Goal: Task Accomplishment & Management: Manage account settings

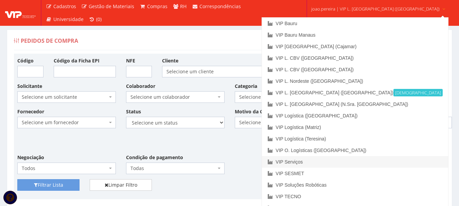
click at [334, 160] on link "VIP Serviços" at bounding box center [355, 162] width 186 height 12
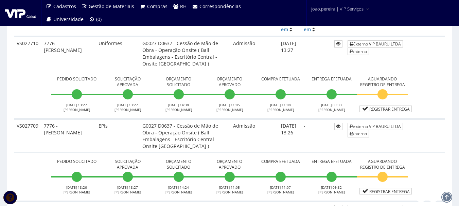
scroll to position [204, 0]
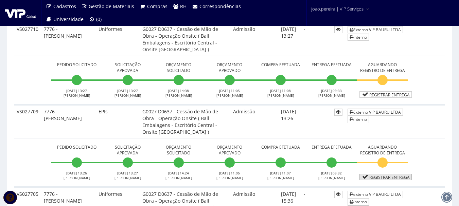
click at [390, 178] on link "Registrar Entrega" at bounding box center [386, 177] width 52 height 6
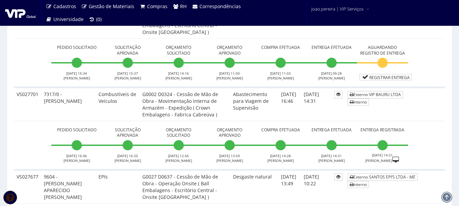
scroll to position [476, 0]
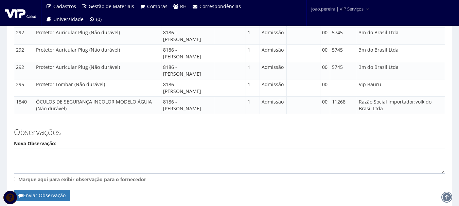
scroll to position [1028, 0]
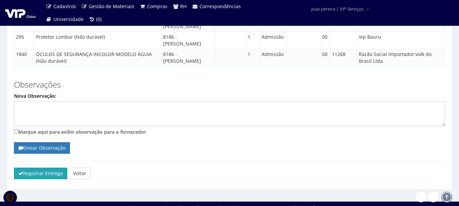
click at [33, 168] on button "Registrar Entrega" at bounding box center [40, 174] width 53 height 12
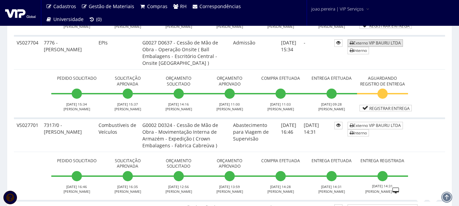
scroll to position [476, 0]
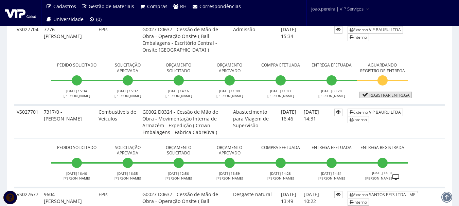
click at [393, 94] on link "Registrar Entrega" at bounding box center [386, 95] width 52 height 6
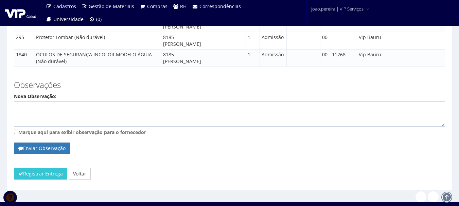
scroll to position [1014, 0]
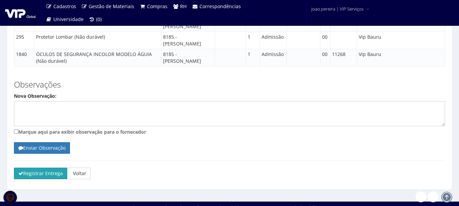
click at [43, 170] on button "Registrar Entrega" at bounding box center [40, 174] width 53 height 12
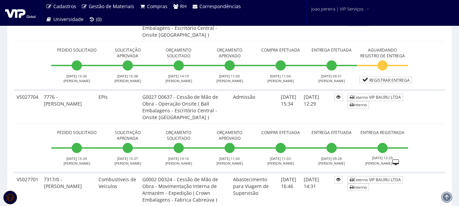
scroll to position [340, 0]
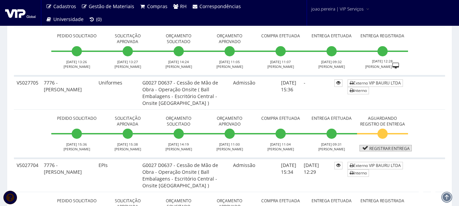
click at [384, 148] on link "Registrar Entrega" at bounding box center [386, 148] width 52 height 6
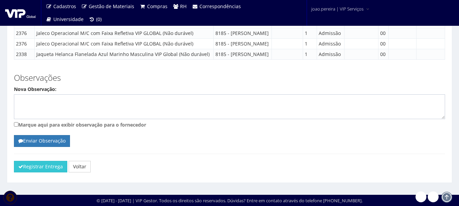
scroll to position [575, 0]
click at [32, 169] on button "Registrar Entrega" at bounding box center [40, 167] width 53 height 12
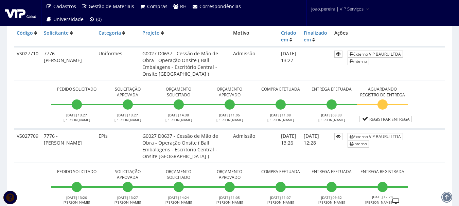
scroll to position [136, 0]
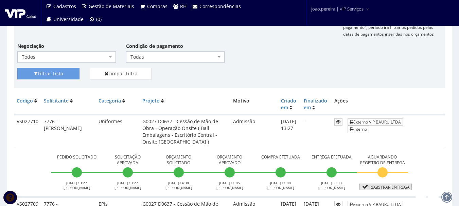
click at [391, 187] on link "Registrar Entrega" at bounding box center [386, 187] width 52 height 6
click at [386, 185] on link "Registrar Entrega" at bounding box center [386, 187] width 52 height 6
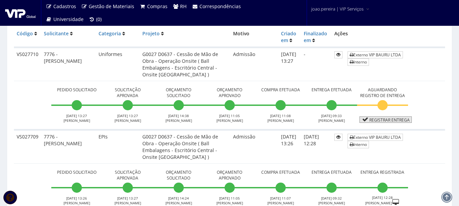
scroll to position [204, 0]
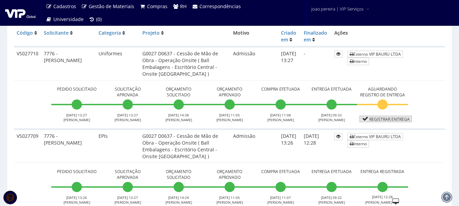
click at [387, 121] on link "Registrar Entrega" at bounding box center [386, 119] width 52 height 6
click at [390, 117] on link "Registrar Entrega" at bounding box center [386, 119] width 52 height 6
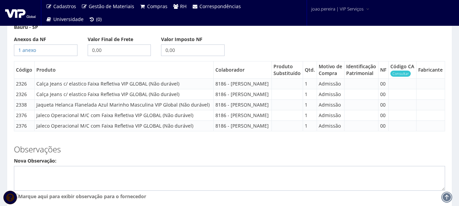
scroll to position [568, 0]
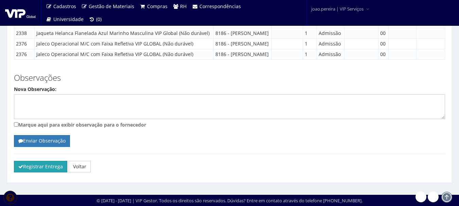
click at [36, 165] on button "Registrar Entrega" at bounding box center [40, 167] width 53 height 12
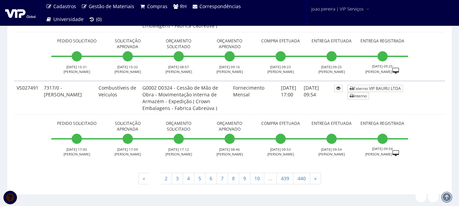
scroll to position [2604, 0]
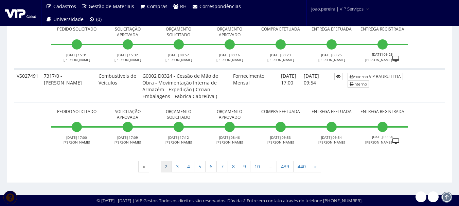
click at [166, 167] on link "2" at bounding box center [166, 167] width 12 height 12
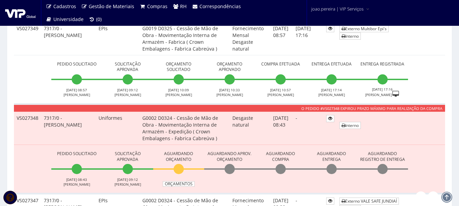
scroll to position [2587, 0]
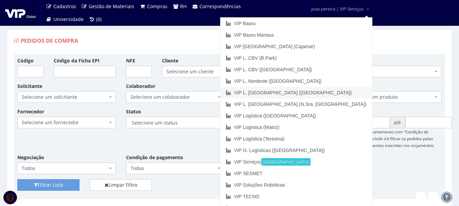
click at [341, 93] on link "VIP L. [GEOGRAPHIC_DATA] ([GEOGRAPHIC_DATA])" at bounding box center [297, 93] width 152 height 12
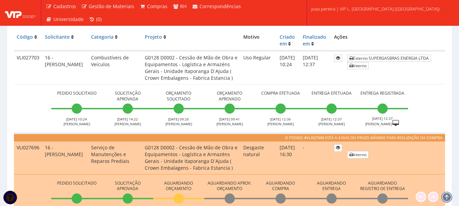
scroll to position [204, 0]
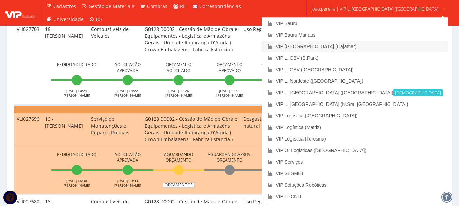
click at [342, 44] on link "VIP [GEOGRAPHIC_DATA] (Cajamar)" at bounding box center [355, 47] width 186 height 12
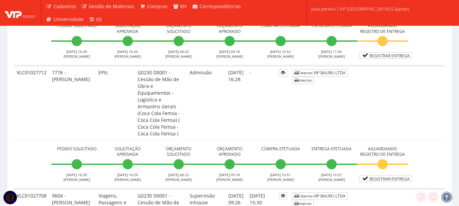
scroll to position [272, 0]
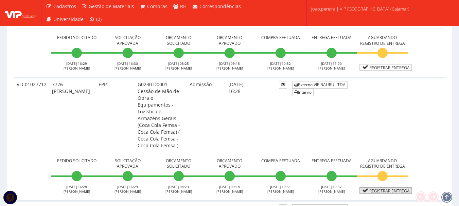
click at [399, 188] on link "Registrar Entrega" at bounding box center [386, 191] width 52 height 6
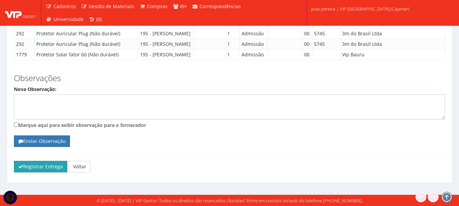
scroll to position [931, 0]
click at [41, 165] on button "Registrar Entrega" at bounding box center [40, 167] width 53 height 12
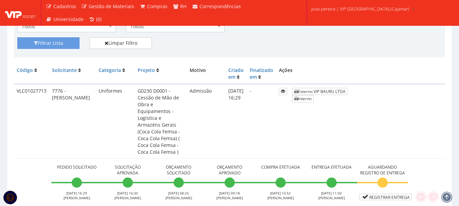
scroll to position [160, 0]
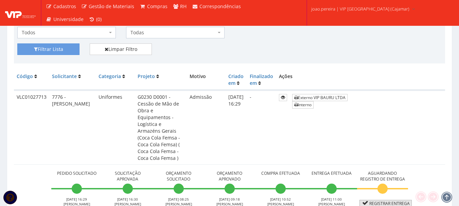
click at [395, 200] on link "Registrar Entrega" at bounding box center [386, 203] width 52 height 6
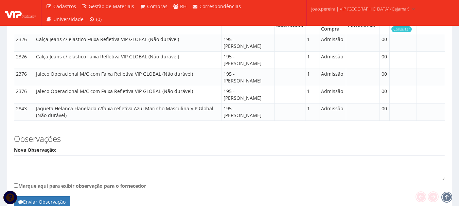
scroll to position [575, 0]
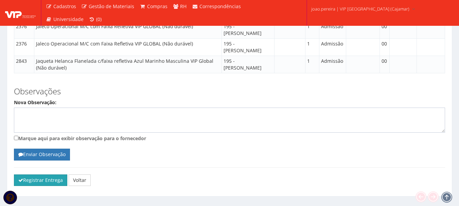
click at [48, 175] on button "Registrar Entrega" at bounding box center [40, 181] width 53 height 12
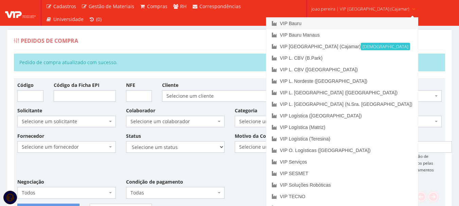
click at [322, 24] on link "VIP Bauru" at bounding box center [343, 24] width 152 height 12
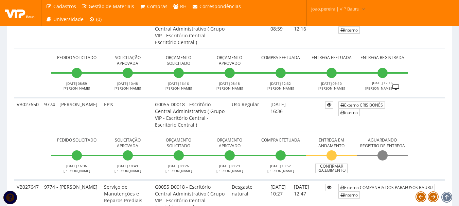
scroll to position [1224, 0]
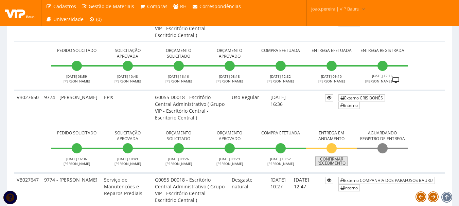
click at [336, 159] on link "Confirmar Recebimento" at bounding box center [331, 162] width 32 height 10
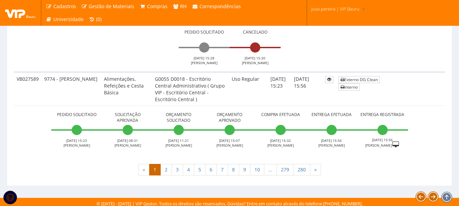
scroll to position [2553, 0]
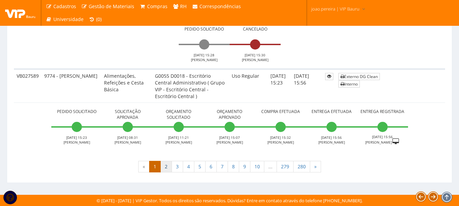
click at [168, 171] on link "2" at bounding box center [166, 167] width 12 height 12
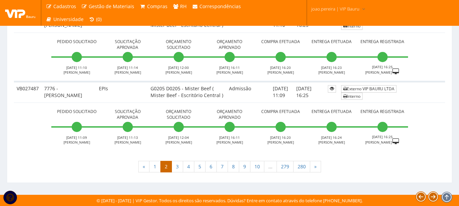
scroll to position [2457, 0]
click at [179, 169] on link "3" at bounding box center [178, 167] width 12 height 12
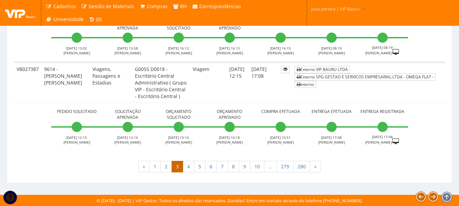
scroll to position [2640, 0]
click at [188, 167] on link "4" at bounding box center [189, 167] width 12 height 12
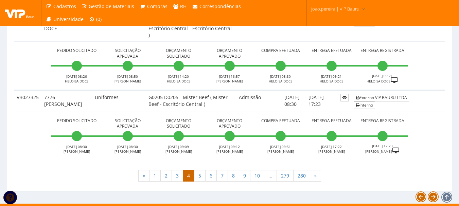
scroll to position [2329, 0]
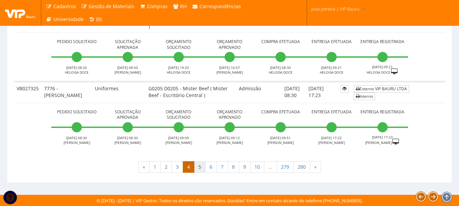
click at [198, 163] on link "5" at bounding box center [200, 167] width 12 height 12
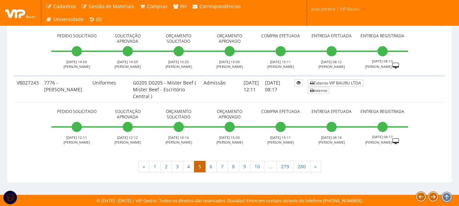
scroll to position [2661, 0]
click at [154, 167] on link "1" at bounding box center [155, 167] width 12 height 12
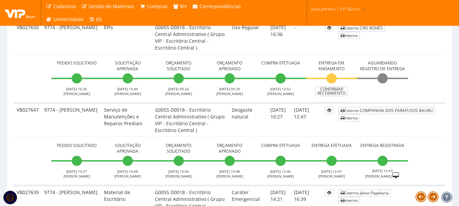
scroll to position [1255, 0]
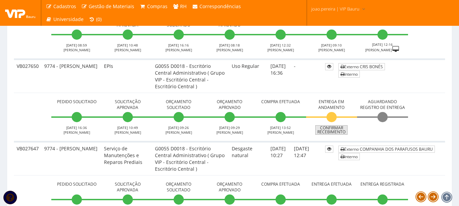
click at [338, 132] on link "Confirmar Recebimento" at bounding box center [331, 130] width 32 height 10
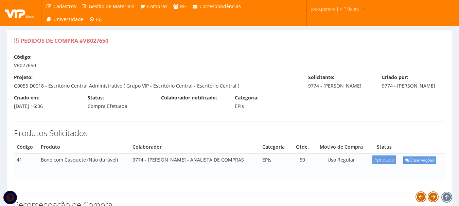
select select "1164"
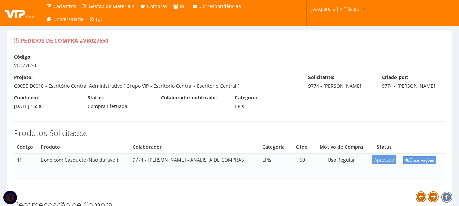
select select "1164"
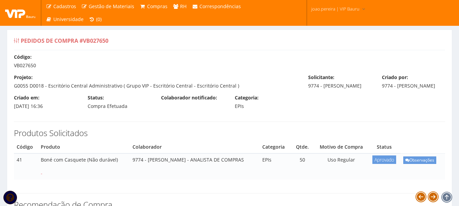
select select "1164"
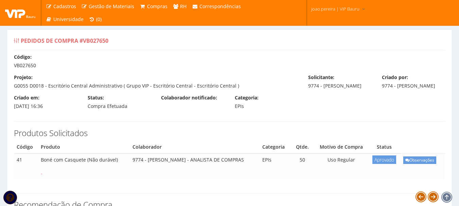
select select "1164"
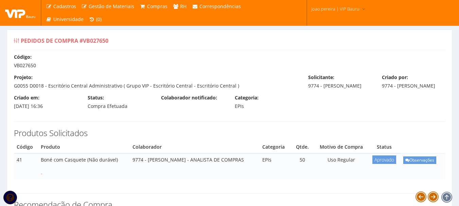
select select "1164"
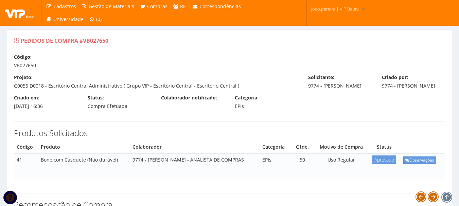
select select "1164"
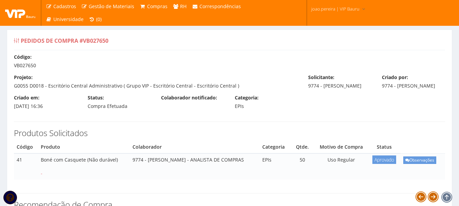
select select "1164"
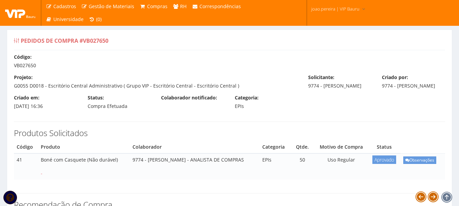
select select "1164"
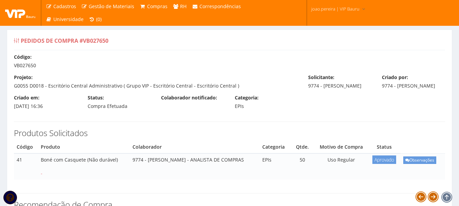
select select "1164"
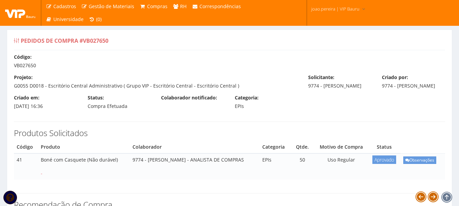
select select "1164"
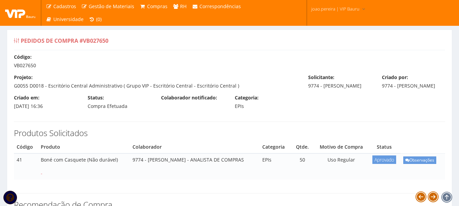
click at [62, 153] on th "Produto" at bounding box center [84, 147] width 92 height 13
click at [61, 154] on th "Produto" at bounding box center [84, 147] width 92 height 13
click at [46, 153] on th "Produto" at bounding box center [84, 147] width 92 height 13
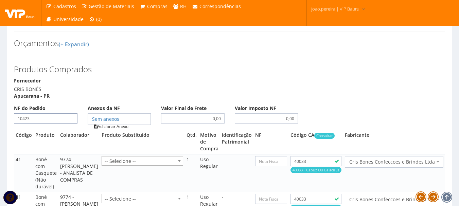
type input "10423"
click at [116, 129] on link "Adicionar Anexo" at bounding box center [111, 126] width 38 height 7
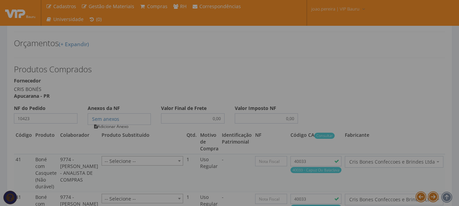
type input "10423"
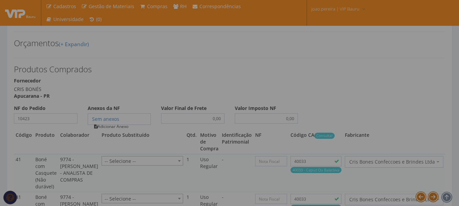
type input "10423"
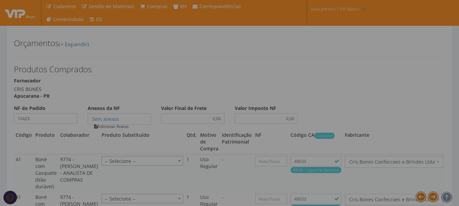
type input "10423"
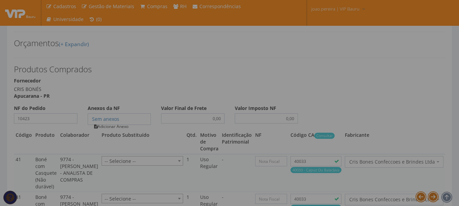
type input "10423"
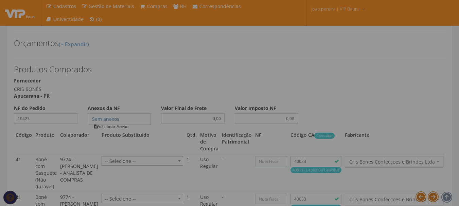
type input "10423"
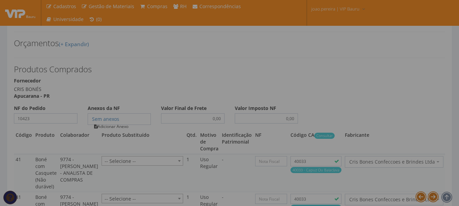
type input "10423"
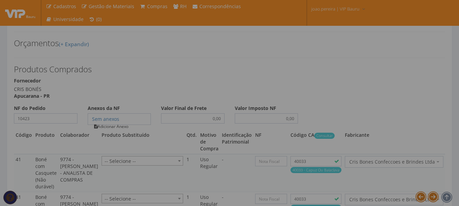
type input "10423"
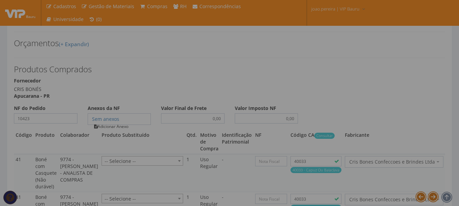
type input "10423"
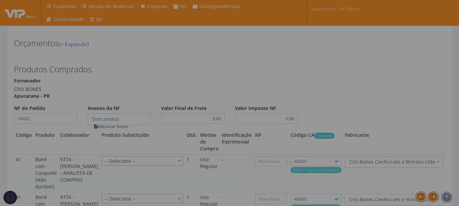
type input "10423"
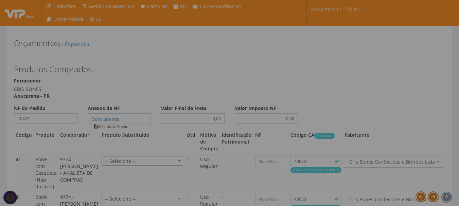
type input "10423"
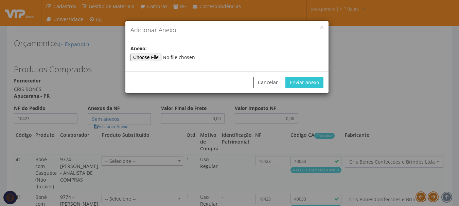
click at [148, 71] on div "Cancelar Enviar anexo" at bounding box center [226, 82] width 203 height 22
click at [159, 55] on input"] "file" at bounding box center [177, 57] width 92 height 7
click at [312, 83] on button "Enviar anexo" at bounding box center [305, 83] width 38 height 12
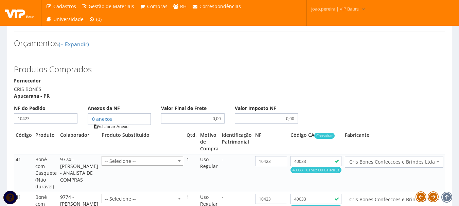
click at [120, 127] on link "Adicionar Anexo" at bounding box center [111, 126] width 38 height 7
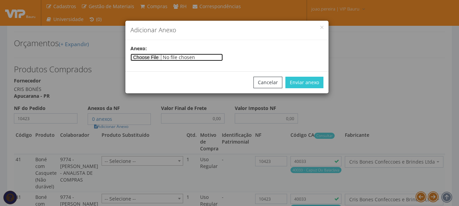
click at [149, 59] on input"] "file" at bounding box center [177, 57] width 92 height 7
type input"] "C:\fakepath\10.423 - CRIS BONES.pdf"
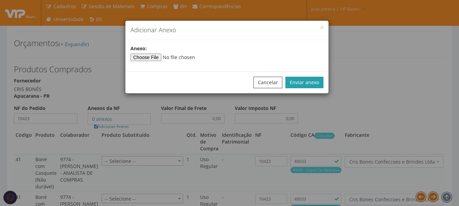
click at [308, 81] on button "Enviar anexo" at bounding box center [305, 83] width 38 height 12
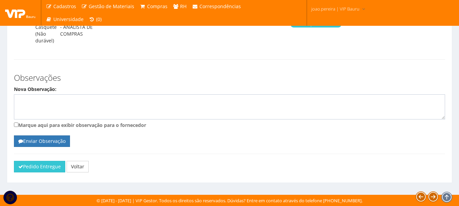
scroll to position [2608, 0]
click at [30, 166] on button "Pedido Entregue" at bounding box center [39, 167] width 51 height 12
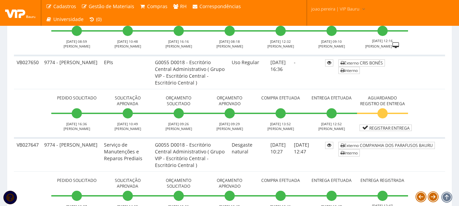
scroll to position [1295, 0]
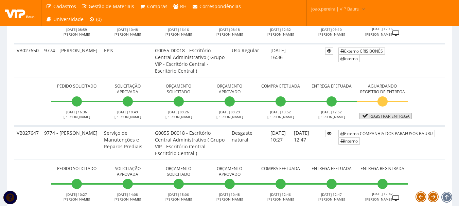
click at [388, 118] on link "Registrar Entrega" at bounding box center [386, 116] width 52 height 6
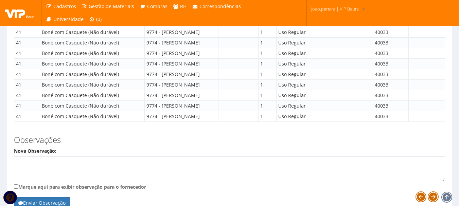
scroll to position [889, 0]
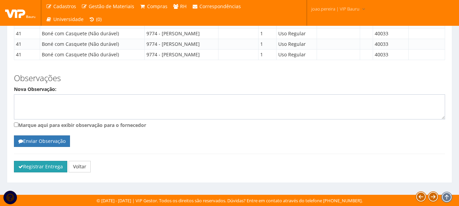
click at [40, 166] on button "Registrar Entrega" at bounding box center [40, 167] width 53 height 12
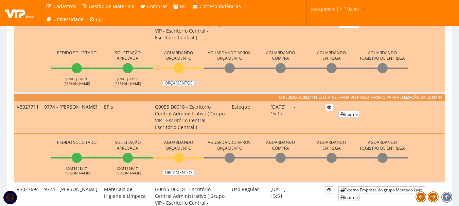
scroll to position [219, 0]
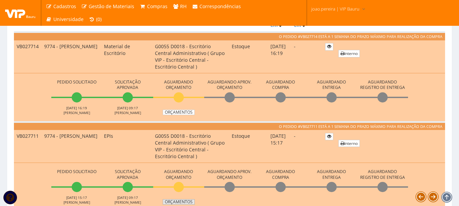
click at [185, 202] on link "Orçamentos" at bounding box center [179, 202] width 32 height 5
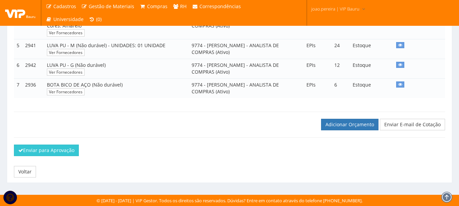
scroll to position [220, 0]
click at [346, 125] on link "Adicionar Orçamento" at bounding box center [349, 125] width 57 height 12
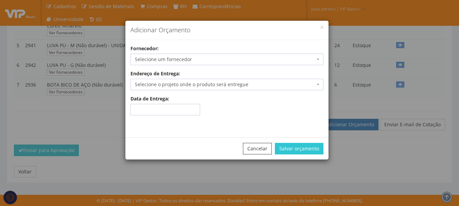
click at [254, 59] on span "Selecione um fornecedor" at bounding box center [225, 59] width 180 height 7
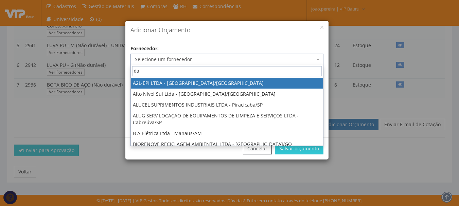
type input "dal"
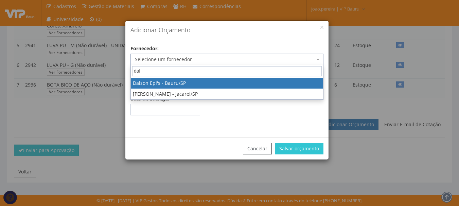
select select "141"
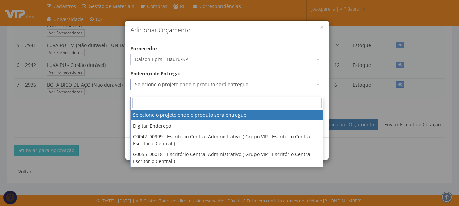
click at [304, 88] on span "Selecione o projeto onde o produto será entregue" at bounding box center [225, 84] width 180 height 7
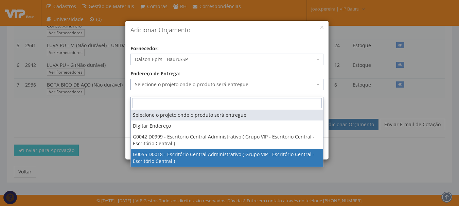
select select "55"
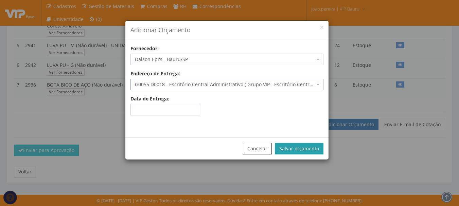
click at [308, 148] on button "Salvar orçamento" at bounding box center [299, 149] width 49 height 12
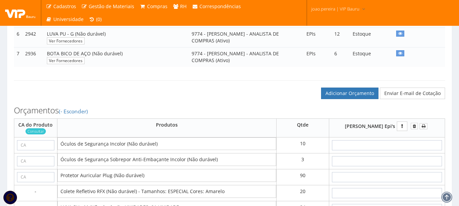
scroll to position [340, 0]
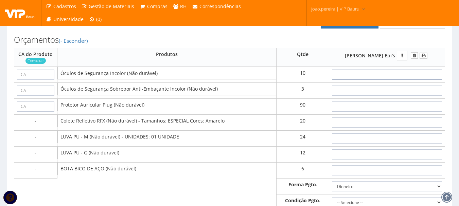
click at [405, 80] on input "text" at bounding box center [387, 75] width 110 height 10
click at [36, 80] on input "text" at bounding box center [35, 75] width 37 height 10
paste input "11268"
type input "11268"
click at [40, 93] on input "text" at bounding box center [35, 91] width 37 height 10
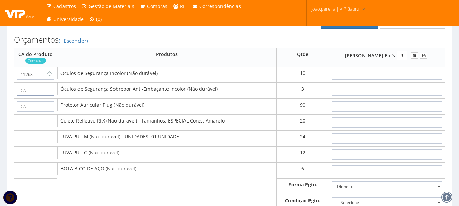
paste input "11268"
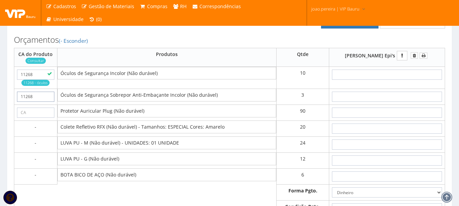
type input "11268"
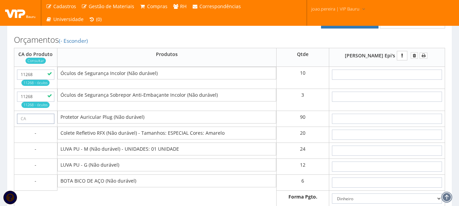
click at [32, 123] on input "text" at bounding box center [35, 119] width 37 height 10
paste input "5745"
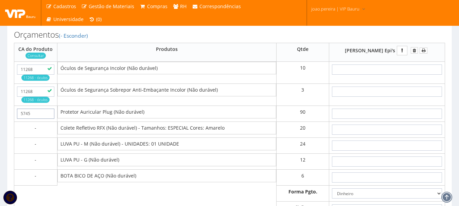
scroll to position [306, 0]
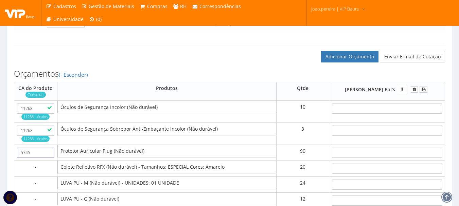
type input "5745"
click at [138, 158] on td "Protetor Auricular Plug (Não durável)" at bounding box center [166, 151] width 219 height 13
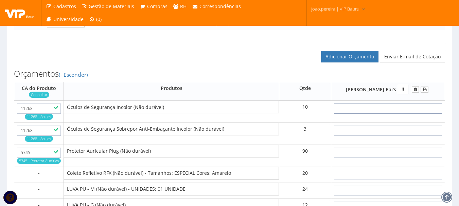
click at [417, 114] on input "text" at bounding box center [388, 109] width 108 height 10
click at [402, 114] on input "text" at bounding box center [388, 109] width 108 height 10
type input "3"
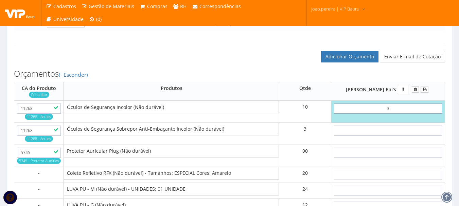
type input "30,00"
type input "39"
type input "390,00"
type input "3,90"
type input "39,00"
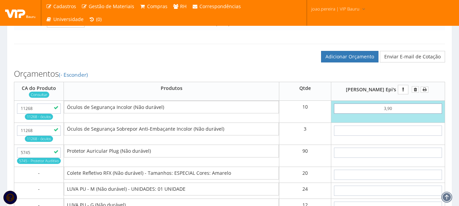
type input "3,90"
type input "6"
type input "57,00"
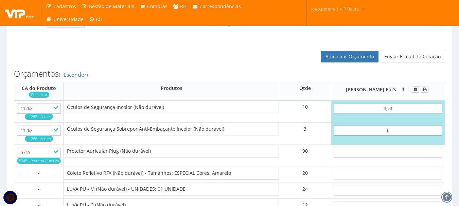
type input "61"
type input "222,00"
type input "6,10"
type input "57,30"
type input "6,10"
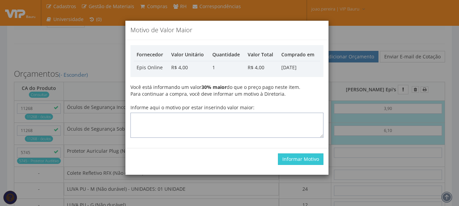
click at [246, 119] on textarea "Informe aqui o motivo por estar inserindo valor maior:" at bounding box center [227, 125] width 193 height 25
type textarea "Atualização"
click at [305, 160] on button "Informar Motivo" at bounding box center [301, 160] width 46 height 12
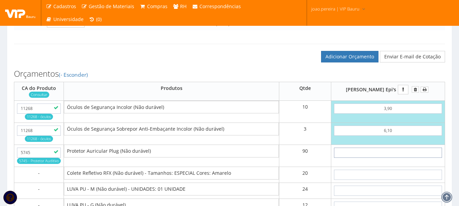
click at [409, 158] on input "text" at bounding box center [388, 153] width 108 height 10
type input "1"
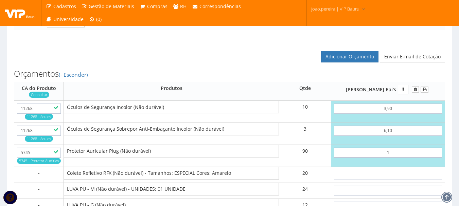
type input "147,30"
type input "12"
type input "1137,30"
type input "1,20"
type input "165,30"
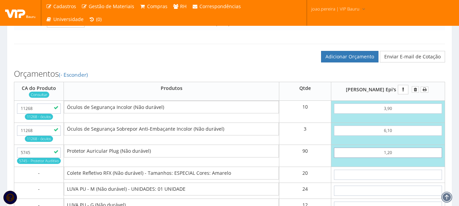
type input "1,20"
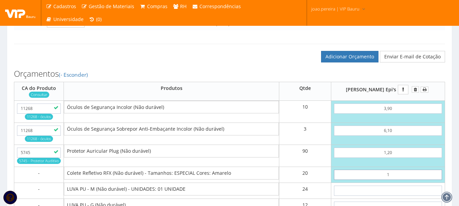
type input "16"
type input "485,30"
type input "1,65"
type input "198,30"
type input "16,50"
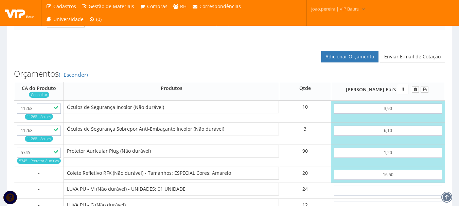
type input "495,30"
type input "16,50"
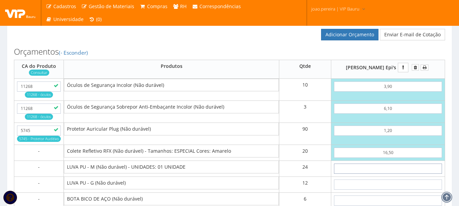
scroll to position [340, 0]
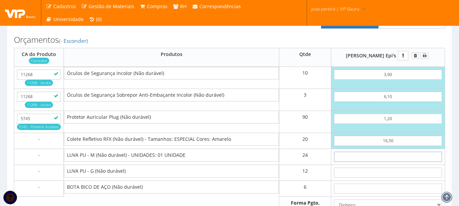
type input "3"
type input "567,30"
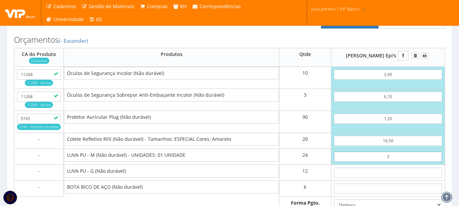
type input "31"
type input "1239,30"
type input "3,15"
type input "570,90"
type input "3,15"
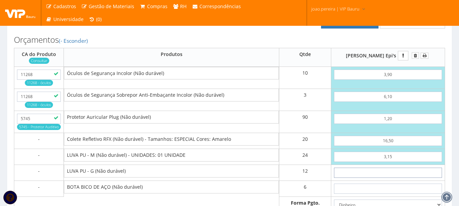
type input "3"
type input "606,90"
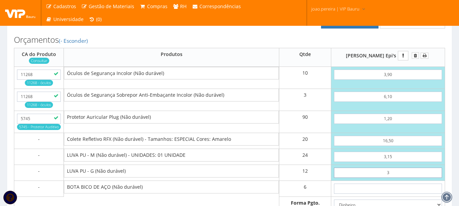
type input "31"
type input "942,90"
type input "3,15"
type input "608,70"
type input "3,15"
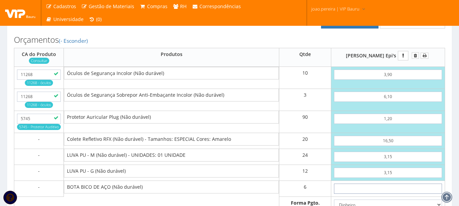
type input "6"
type input "644,70"
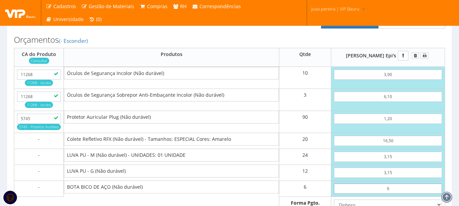
type input "68"
type input "1016,70"
type input "6,80"
type input "649,50"
type input "68,00"
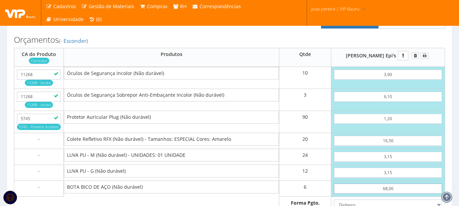
type input "1016,70"
type input "68,00"
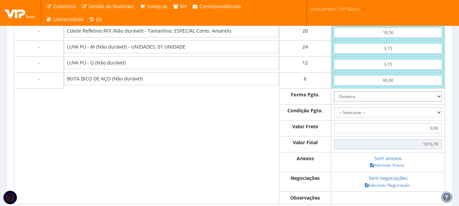
click at [438, 102] on select "Dinheiro Boleto Bancário Depósito Transferência Bancária Cartão de Crédito Cart…" at bounding box center [388, 96] width 108 height 10
select select "1"
click at [355, 98] on select "Dinheiro Boleto Bancário Depósito Transferência Bancária Cartão de Crédito Cart…" at bounding box center [388, 96] width 108 height 10
click at [439, 118] on select "-- Selecione -- À vista 7 dias 10 dias" at bounding box center [388, 112] width 108 height 10
select select "outros"
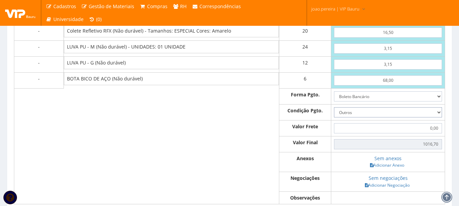
click at [355, 114] on select "-- Selecione -- À vista 7 dias 10 dias" at bounding box center [388, 112] width 108 height 10
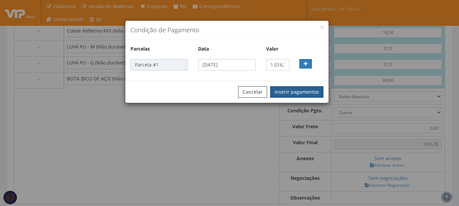
click at [309, 93] on button "Inserir pagamentos" at bounding box center [296, 92] width 53 height 12
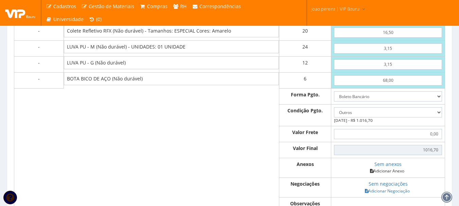
click at [405, 175] on link "Adicionar Anexo" at bounding box center [387, 171] width 38 height 7
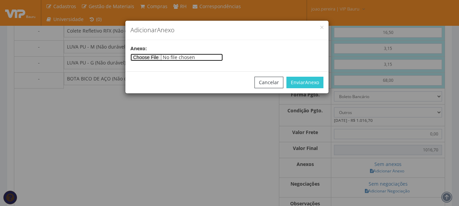
click at [154, 57] on input"] "file" at bounding box center [177, 57] width 92 height 7
type input"] "C:\fakepath\VIP SERVICOS GERAIS 11 09 25 (2).pdf"
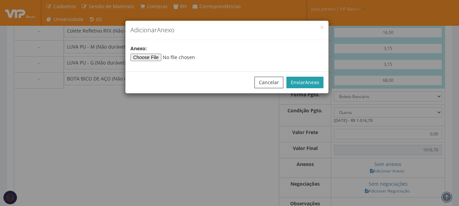
click at [307, 82] on span "Anexo" at bounding box center [312, 82] width 14 height 6
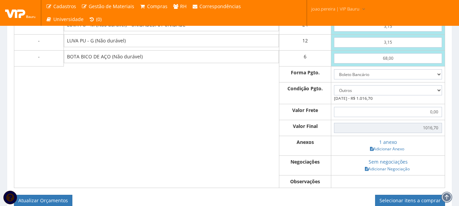
scroll to position [482, 0]
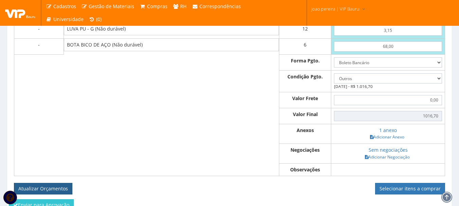
click at [52, 195] on button "Atualizar Orçamentos" at bounding box center [43, 189] width 58 height 12
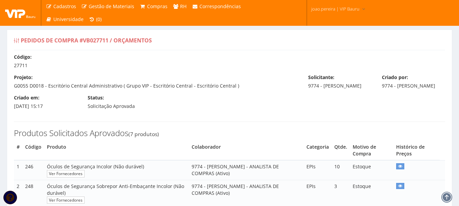
select select "outros"
type input "1.016,70"
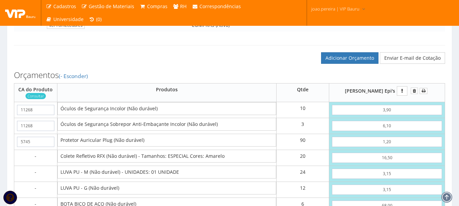
scroll to position [272, 0]
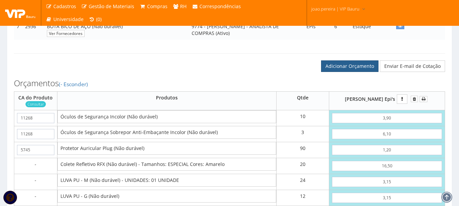
click at [355, 70] on link "Adicionar Orçamento" at bounding box center [349, 67] width 57 height 12
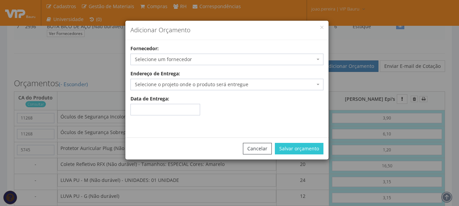
click at [311, 58] on span "Selecione um fornecedor" at bounding box center [225, 59] width 180 height 7
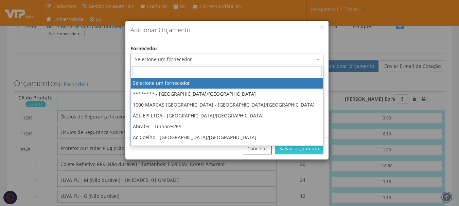
click at [206, 72] on input "search" at bounding box center [227, 71] width 190 height 10
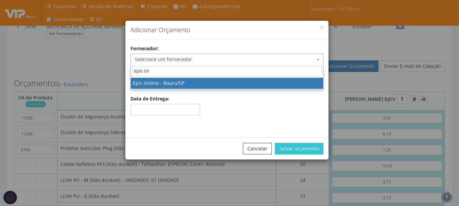
type input "epis on"
select select "178"
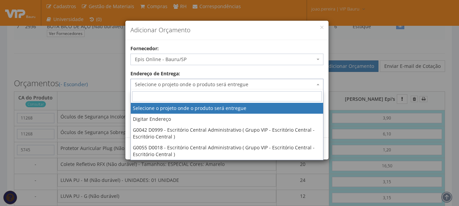
click at [285, 83] on span "Selecione o projeto onde o produto será entregue" at bounding box center [225, 84] width 180 height 7
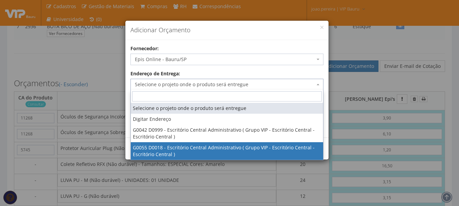
select select "55"
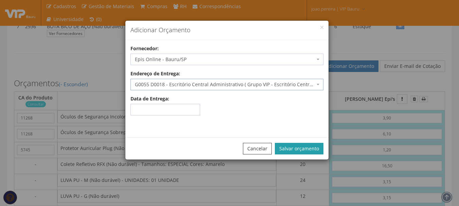
click at [310, 149] on button "Salvar orçamento" at bounding box center [299, 149] width 49 height 12
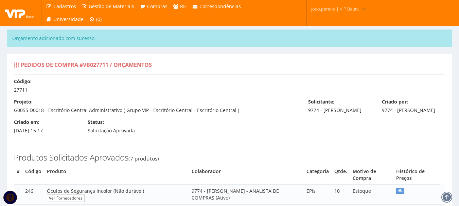
select select "outros"
type input "1.016,70"
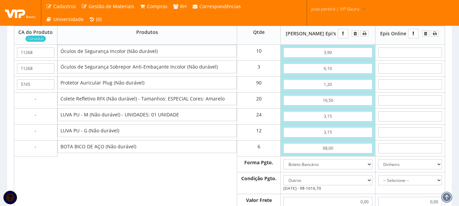
scroll to position [340, 0]
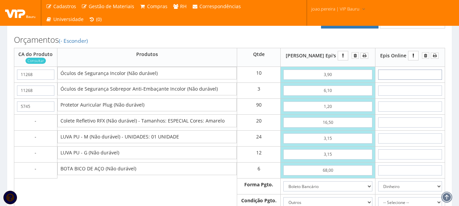
click at [416, 80] on input "text" at bounding box center [410, 75] width 64 height 10
type input "3"
type input "30,00"
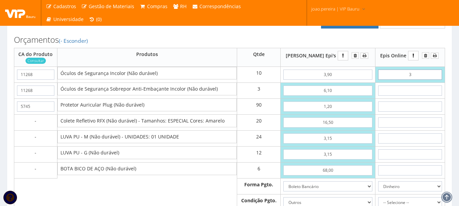
type input "39"
type input "390,00"
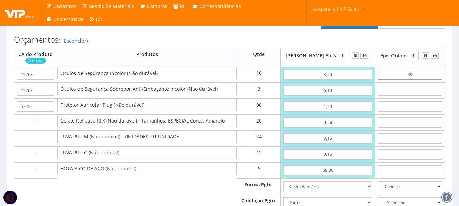
type input "3,90"
type input "39,00"
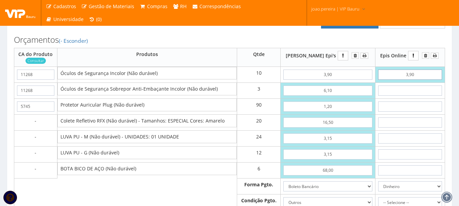
type input "3,90"
click at [414, 96] on input "text" at bounding box center [410, 91] width 64 height 10
type input "6"
type input "57,00"
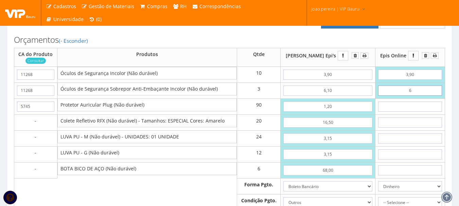
type input "61"
type input "222,00"
type input "6,10"
type input "57,30"
type input "6,10"
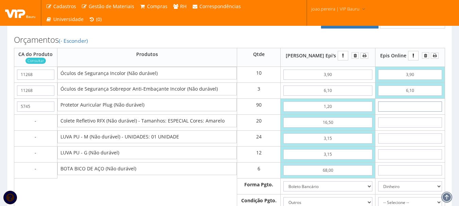
click at [411, 112] on input "text" at bounding box center [410, 107] width 64 height 10
type input "1"
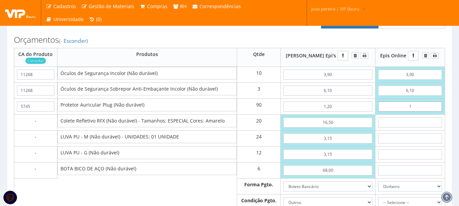
type input "147,30"
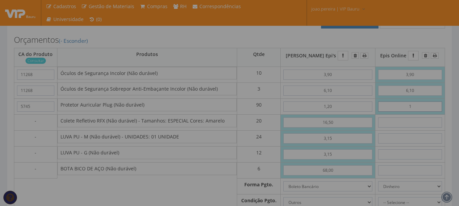
type input "12"
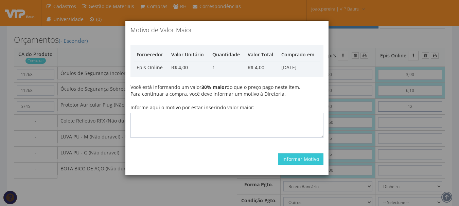
type input "1137,30"
type input "12"
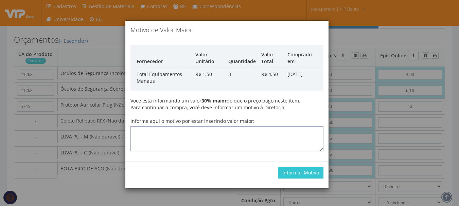
click at [253, 132] on textarea "Informe aqui o motivo por estar inserindo valor maior:" at bounding box center [227, 138] width 193 height 25
type textarea "atualização"
click at [310, 175] on button "Informar Motivo" at bounding box center [301, 173] width 46 height 12
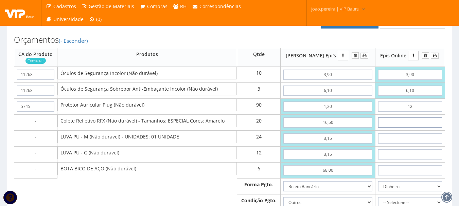
click at [404, 128] on input "text" at bounding box center [410, 123] width 64 height 10
type input "16"
type input "1457,30"
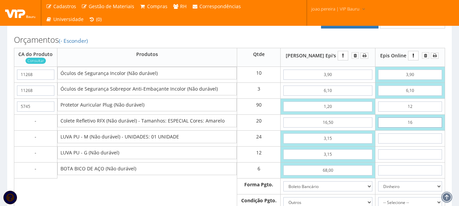
type input "1,65"
type input "1170,30"
type input "16,50"
type input "1467,30"
type input "16,50"
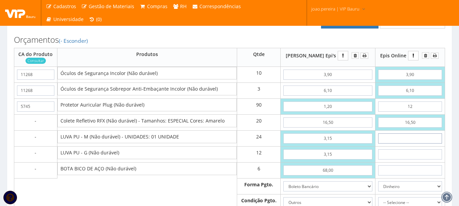
click at [416, 142] on input "text" at bounding box center [410, 139] width 64 height 10
type input "3"
type input "1539,30"
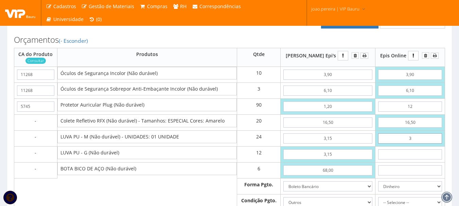
type input "31"
type input "2211,30"
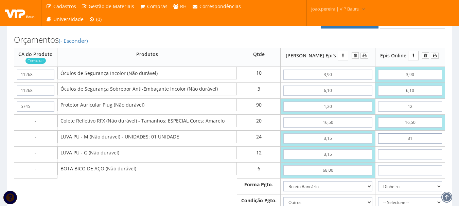
type input "3,15"
type input "1542,90"
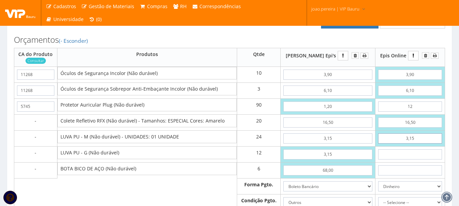
type input "3,15"
click at [412, 160] on input "text" at bounding box center [410, 155] width 64 height 10
type input "3"
type input "1578,90"
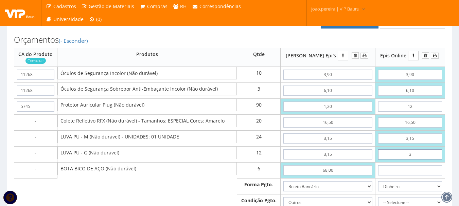
type input "31"
type input "1914,90"
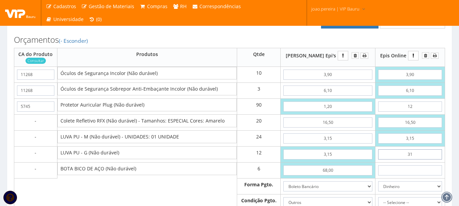
type input "3,15"
type input "1580,70"
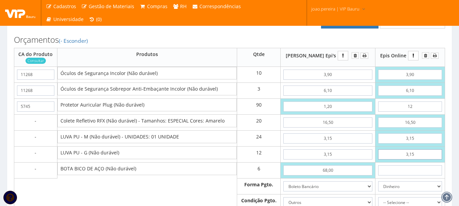
type input "3,15"
click at [410, 176] on input "text" at bounding box center [410, 171] width 64 height 10
type input "6"
type input "1616,70"
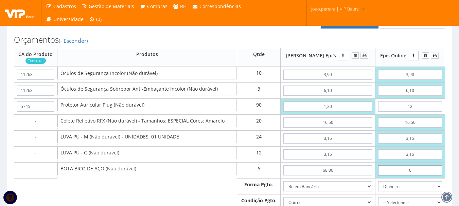
type input "68"
type input "1988,70"
type input "6,80"
type input "1621,50"
type input "68,00"
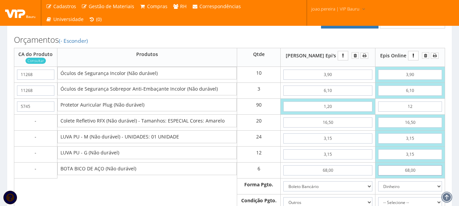
type input "1988,70"
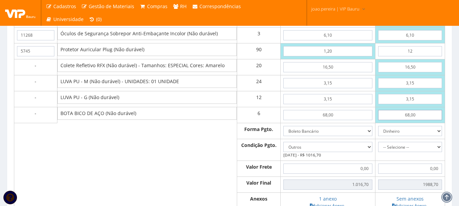
scroll to position [408, 0]
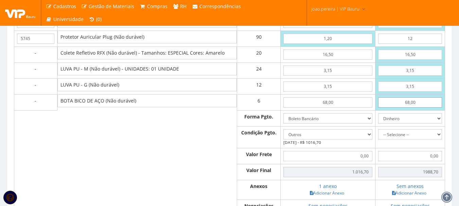
type input "68,00"
click at [434, 124] on select "Dinheiro Boleto Bancário Depósito Transferência Bancária Cartão de Crédito Cart…" at bounding box center [410, 119] width 64 height 10
click at [378, 120] on select "Dinheiro Boleto Bancário Depósito Transferência Bancária Cartão de Crédito Cart…" at bounding box center [410, 119] width 64 height 10
click at [436, 140] on select "-- Selecione -- À vista 7 dias 10 dias" at bounding box center [410, 135] width 64 height 10
select select "0"
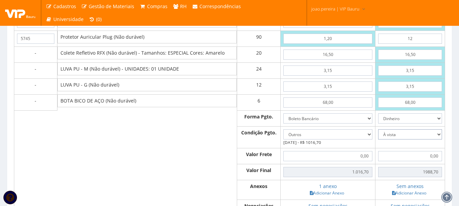
click at [378, 136] on select "-- Selecione -- À vista 7 dias 10 dias" at bounding box center [410, 135] width 64 height 10
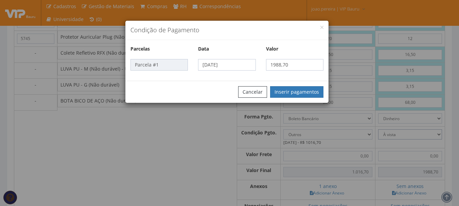
type input "1.988,70"
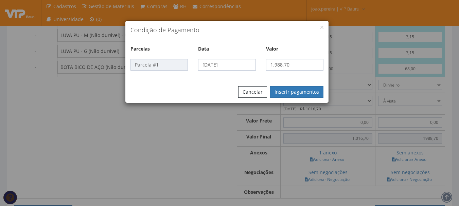
scroll to position [442, 0]
click at [313, 93] on button "Inserir pagamentos" at bounding box center [296, 92] width 53 height 12
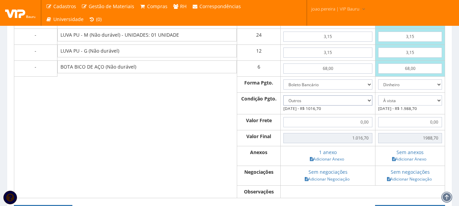
click at [364, 106] on select "-- Selecione -- À vista 7 dias 10 dias" at bounding box center [328, 101] width 89 height 10
click at [296, 102] on select "-- Selecione -- À vista 7 dias 10 dias" at bounding box center [328, 101] width 89 height 10
click at [361, 106] on select "-- Selecione -- À vista 7 dias 10 dias" at bounding box center [328, 101] width 89 height 10
click at [296, 102] on select "-- Selecione -- À vista 7 dias 10 dias" at bounding box center [328, 101] width 89 height 10
click at [360, 105] on select "-- Selecione -- À vista 7 dias 10 dias" at bounding box center [328, 101] width 89 height 10
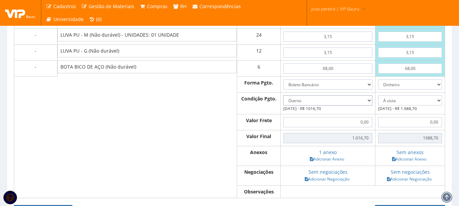
select select "60"
click at [296, 102] on select "-- Selecione -- À vista 7 dias 10 dias" at bounding box center [328, 101] width 89 height 10
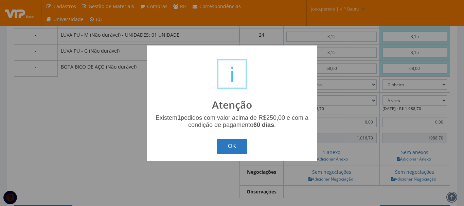
click at [233, 147] on button "OK" at bounding box center [232, 146] width 30 height 15
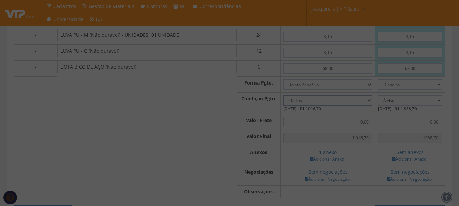
type input "1.016,70"
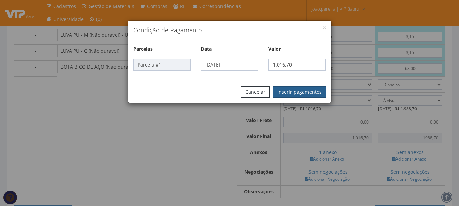
click at [300, 95] on button "Inserir pagamentos" at bounding box center [299, 92] width 53 height 12
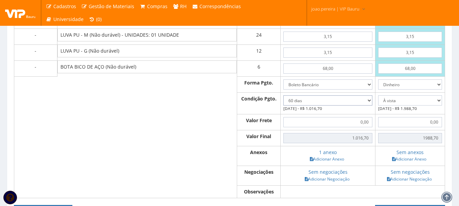
click at [365, 106] on select "-- Selecione -- À vista 7 dias 10 dias" at bounding box center [328, 101] width 89 height 10
select select "30+60"
click at [296, 102] on select "-- Selecione -- À vista 7 dias 10 dias" at bounding box center [328, 101] width 89 height 10
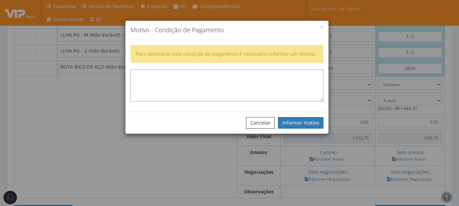
click at [284, 74] on textarea at bounding box center [227, 86] width 193 height 32
click at [318, 127] on button "Informar motivo" at bounding box center [301, 123] width 46 height 12
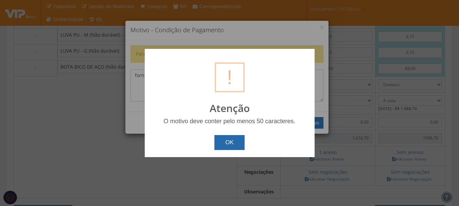
click at [234, 147] on button "OK" at bounding box center [230, 142] width 30 height 15
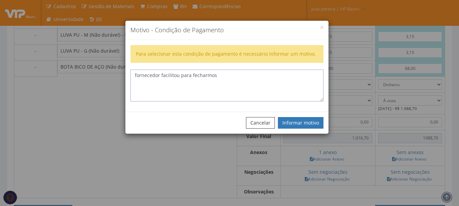
click at [230, 81] on textarea "fornecedor facilitou para fecharmos" at bounding box center [227, 86] width 193 height 32
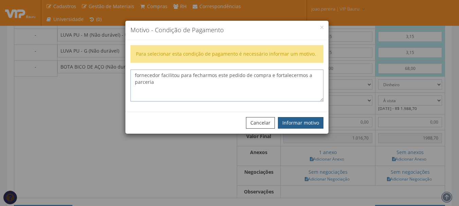
type textarea "fornecedor facilitou para fecharmos este pedido de compra e fortalecermos a par…"
click at [304, 123] on button "Informar motivo" at bounding box center [301, 123] width 46 height 12
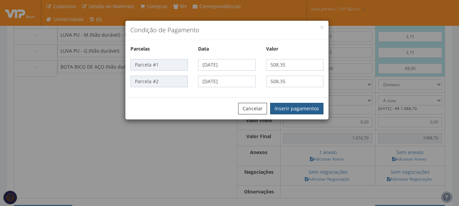
click at [313, 112] on button "Inserir pagamentos" at bounding box center [296, 109] width 53 height 12
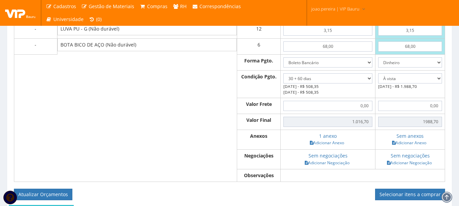
scroll to position [476, 0]
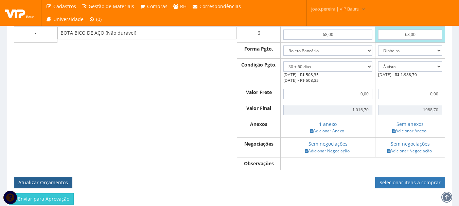
click at [54, 189] on button "Atualizar Orçamentos" at bounding box center [43, 183] width 58 height 12
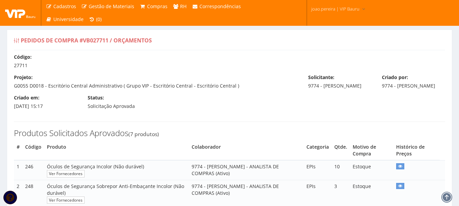
select select "30+60"
select select "0"
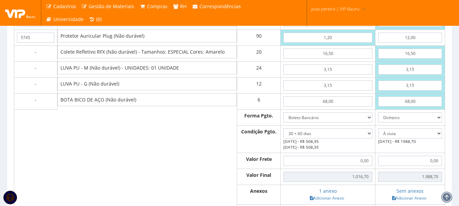
scroll to position [371, 0]
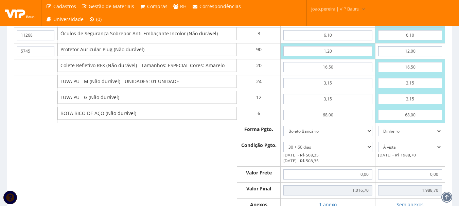
drag, startPoint x: 425, startPoint y: 58, endPoint x: 396, endPoint y: 56, distance: 28.3
click at [396, 56] on input "12,00" at bounding box center [410, 51] width 64 height 10
type input "1"
type input "998,70"
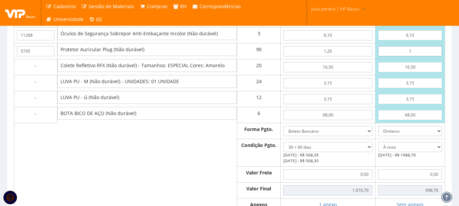
type input "12"
type input "1988,70"
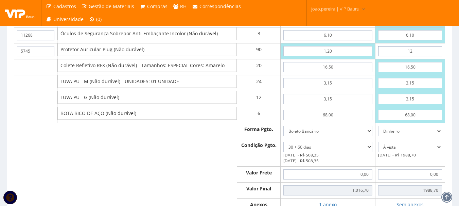
type input "1,20"
type input "1016,70"
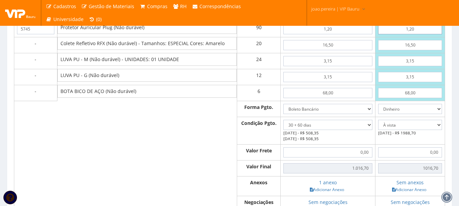
scroll to position [405, 0]
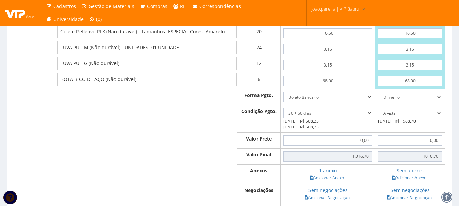
type input "1,20"
click at [414, 146] on input "0,00" at bounding box center [410, 141] width 64 height 10
drag, startPoint x: 440, startPoint y: 118, endPoint x: 434, endPoint y: 123, distance: 7.5
click at [440, 118] on select "-- Selecione -- À vista 7 dias 10 dias" at bounding box center [410, 113] width 64 height 10
select select "0"
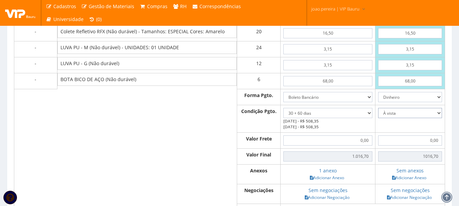
click at [378, 115] on select "-- Selecione -- À vista 7 dias 10 dias" at bounding box center [410, 113] width 64 height 10
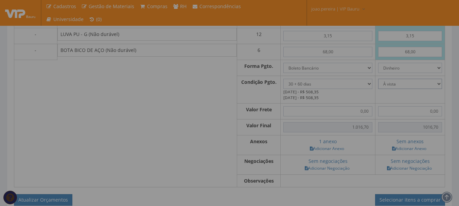
scroll to position [439, 0]
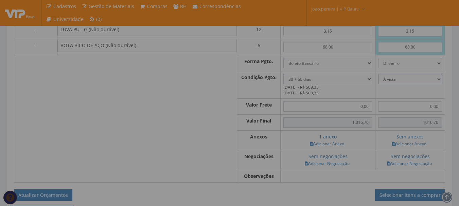
type input "1.016,70"
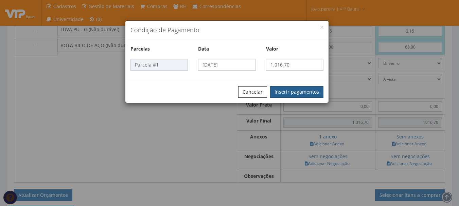
click at [312, 92] on button "Inserir pagamentos" at bounding box center [296, 92] width 53 height 12
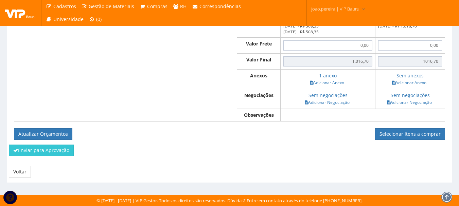
scroll to position [507, 0]
click at [59, 131] on button "Atualizar Orçamentos" at bounding box center [43, 135] width 58 height 12
click at [419, 83] on link "Adicionar Anexo" at bounding box center [409, 82] width 38 height 7
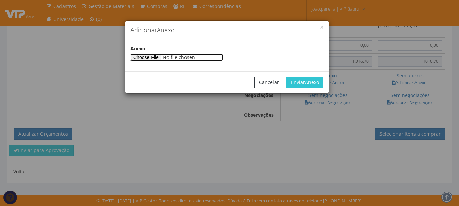
click at [156, 57] on input"] "file" at bounding box center [177, 57] width 92 height 7
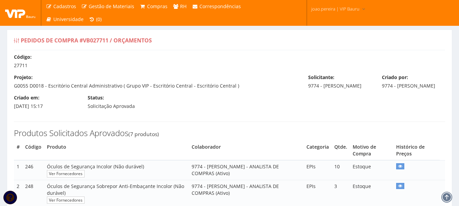
select select "30+60"
select select "0"
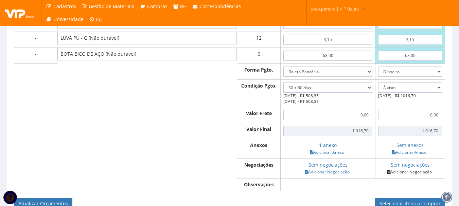
scroll to position [442, 0]
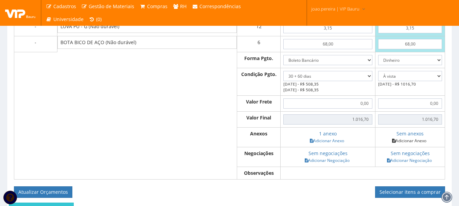
click at [404, 144] on link "Adicionar Anexo" at bounding box center [409, 140] width 38 height 7
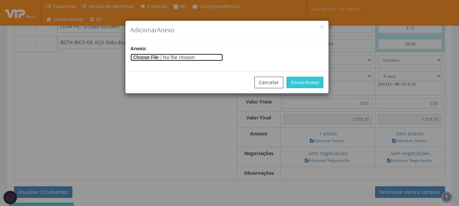
click at [151, 58] on input"] "file" at bounding box center [177, 57] width 92 height 7
type input"] "C:\fakepath\VIP BAURU SERVICOS E LOCACAO DE MAO DE OBRA 110925 (1).pdf"
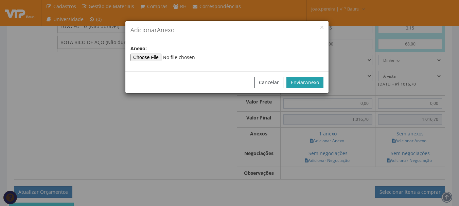
click at [312, 81] on span "Anexo" at bounding box center [312, 82] width 14 height 6
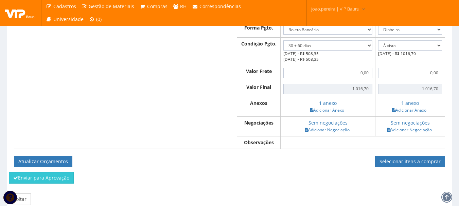
scroll to position [473, 0]
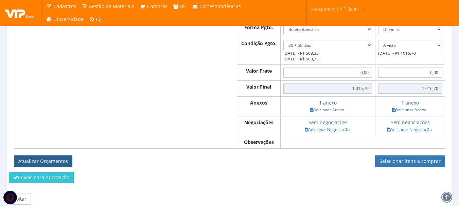
click at [54, 167] on button "Atualizar Orçamentos" at bounding box center [43, 162] width 58 height 12
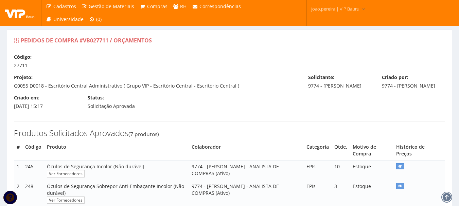
select select "30+60"
select select "0"
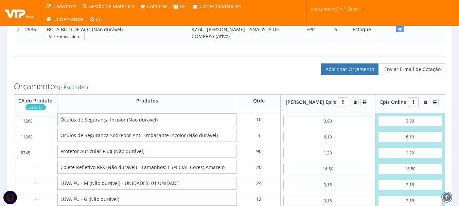
scroll to position [235, 0]
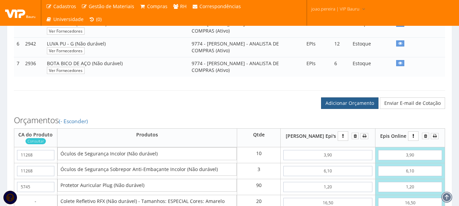
click at [356, 108] on link "Adicionar Orçamento" at bounding box center [349, 104] width 57 height 12
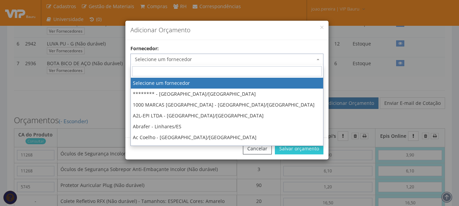
click at [297, 58] on span "Selecione um fornecedor" at bounding box center [225, 59] width 180 height 7
click at [234, 69] on input "search" at bounding box center [227, 71] width 190 height 10
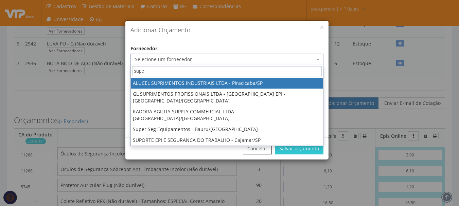
type input "super"
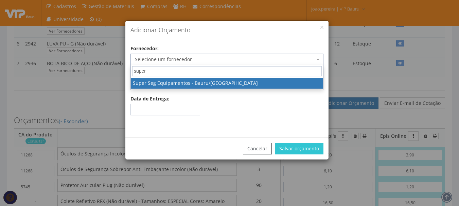
select select "404"
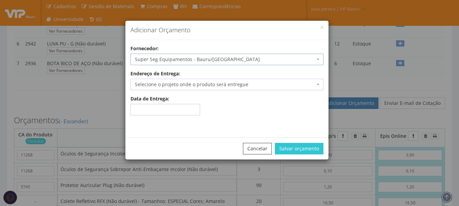
click at [225, 81] on span "Selecione o projeto onde o produto será entregue" at bounding box center [225, 84] width 180 height 7
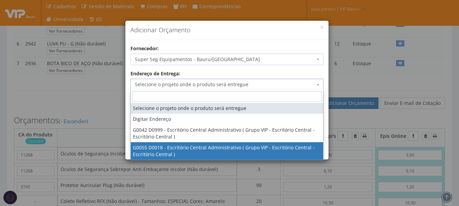
select select "55"
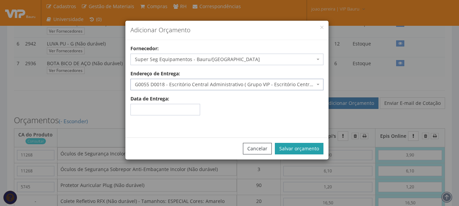
click at [303, 147] on button "Salvar orçamento" at bounding box center [299, 149] width 49 height 12
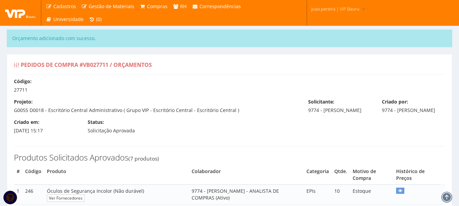
select select "30+60"
select select "0"
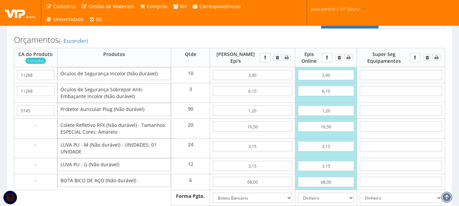
scroll to position [272, 0]
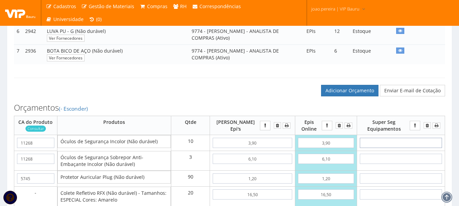
click at [413, 148] on input "text" at bounding box center [401, 143] width 82 height 10
click at [405, 112] on h3 "Orçamentos (- Esconder)" at bounding box center [229, 107] width 431 height 9
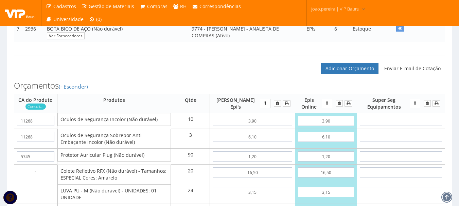
scroll to position [306, 0]
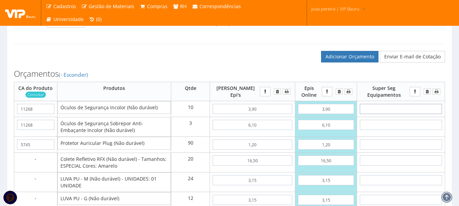
click at [409, 114] on input "text" at bounding box center [401, 109] width 82 height 10
type input "3"
type input "30,00"
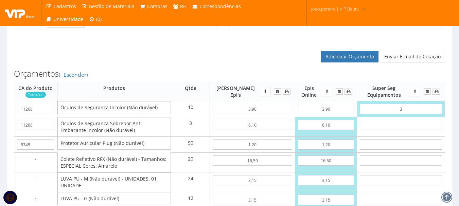
type input "34"
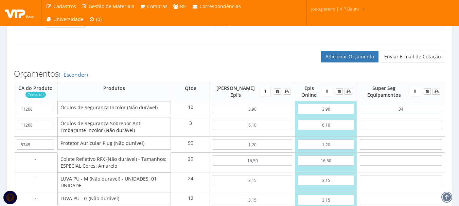
type input "340,00"
type input "3,40"
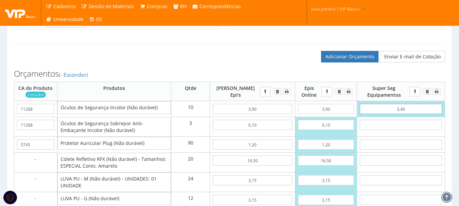
type input "34,00"
type input "3,40"
type input "1016,70"
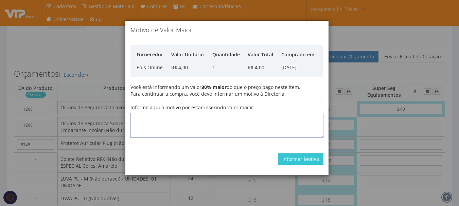
click at [197, 115] on textarea "Informe aqui o motivo por estar inserindo valor maior:" at bounding box center [227, 125] width 193 height 25
click at [301, 164] on button "Informar Motivo" at bounding box center [301, 160] width 46 height 12
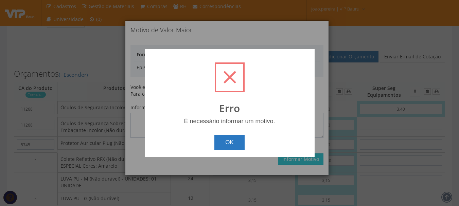
click at [243, 142] on button "OK" at bounding box center [230, 142] width 30 height 15
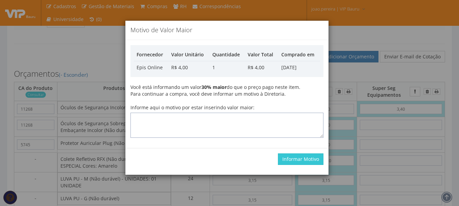
click at [221, 123] on textarea "Informe aqui o motivo por estar inserindo valor maior:" at bounding box center [227, 125] width 193 height 25
type textarea "a"
click at [310, 159] on button "Informar Motivo" at bounding box center [301, 160] width 46 height 12
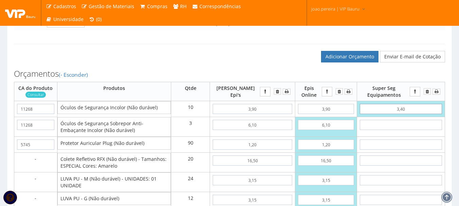
drag, startPoint x: 409, startPoint y: 115, endPoint x: 376, endPoint y: 116, distance: 32.7
click at [376, 114] on input "3,40" at bounding box center [401, 109] width 82 height 10
type input "0,00"
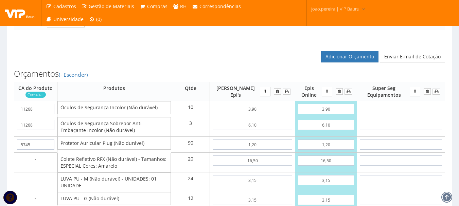
type input "5"
type input "50,00"
type input "50"
type input "500,00"
type input "5,00"
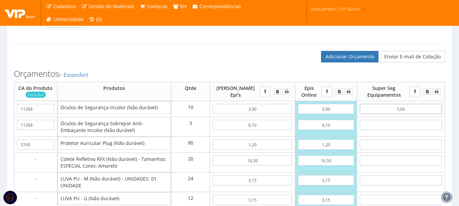
type input "50,00"
type input "5,00"
click at [415, 130] on input "text" at bounding box center [401, 125] width 82 height 10
type input "8"
type input "74,00"
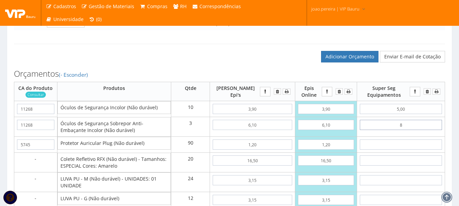
type input "85"
type input "305,00"
type input "8,50"
type input "75,50"
type input "8,50"
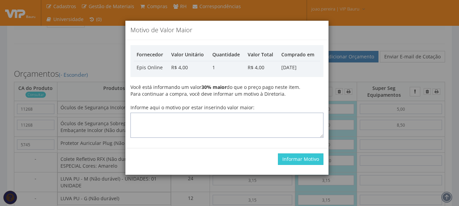
click at [225, 123] on textarea "Informe aqui o motivo por estar inserindo valor maior:" at bounding box center [227, 125] width 193 height 25
type textarea "Atualização"
click at [317, 160] on button "Informar Motivo" at bounding box center [301, 160] width 46 height 12
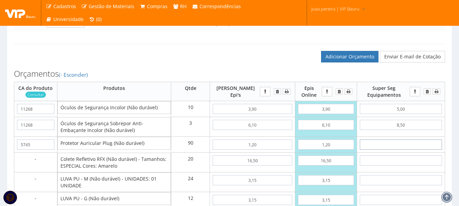
click at [408, 149] on input "text" at bounding box center [401, 145] width 82 height 10
type input "2"
type input "255,50"
type input "20"
type input "1875,50"
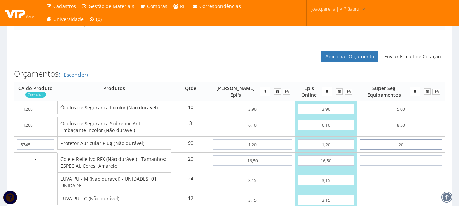
type input "2,00"
type input "255,50"
type input "2,00"
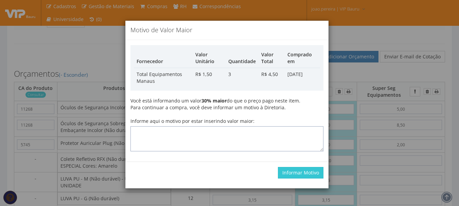
click at [246, 135] on textarea "Informe aqui o motivo por estar inserindo valor maior:" at bounding box center [227, 138] width 193 height 25
type textarea "Atualização"
click at [300, 179] on div "Informar Motivo" at bounding box center [226, 173] width 203 height 22
click at [300, 176] on button "Informar Motivo" at bounding box center [301, 173] width 46 height 12
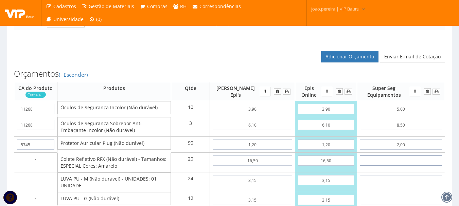
click at [416, 166] on input "text" at bounding box center [401, 161] width 82 height 10
type input "2"
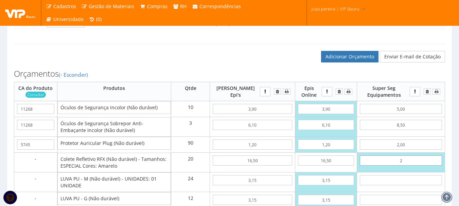
type input "295,50"
type input "21"
type input "675,50"
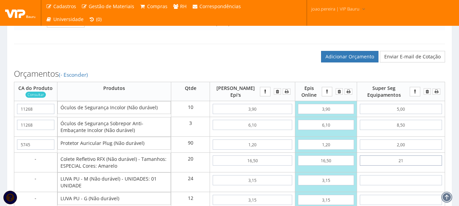
type input "2,10"
type input "297,50"
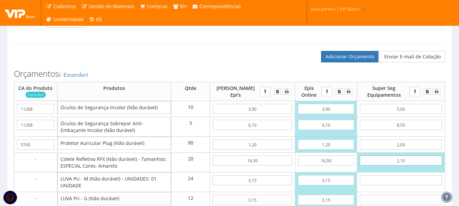
type input "21,00"
type input "675,50"
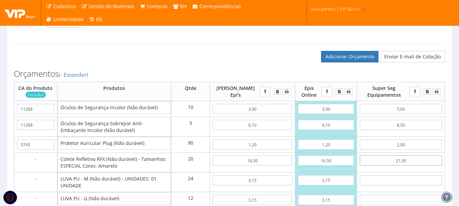
type input "21,00"
type input "3"
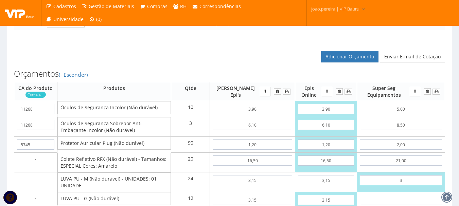
type input "747,50"
type input "34"
type input "1491,50"
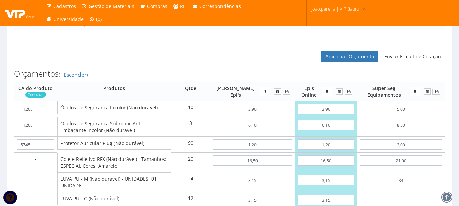
type input "3,40"
type input "757,10"
type input "3,40"
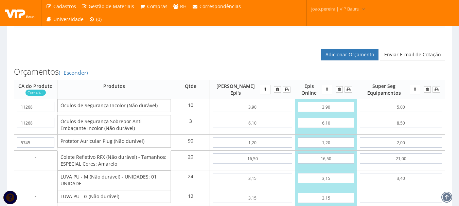
type input "3"
type input "793,10"
type input "34"
type input "1165,10"
type input "3,40"
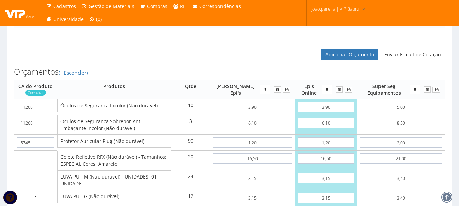
type input "797,90"
type input "3,40"
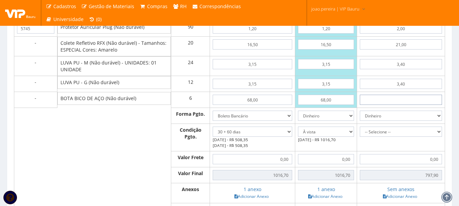
type input "8"
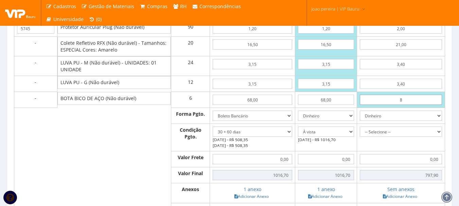
type input "845,90"
type input "83"
type input "1295,90"
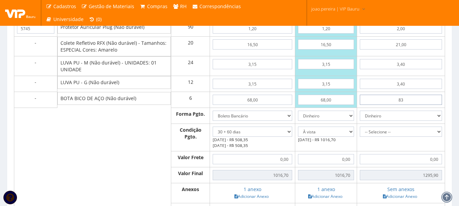
type input "8,37"
type input "848,12"
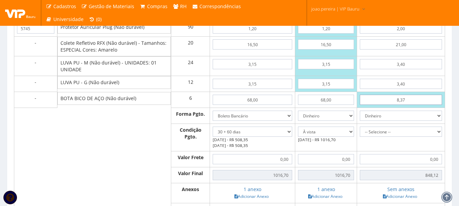
type input "83,70"
type input "1300,10"
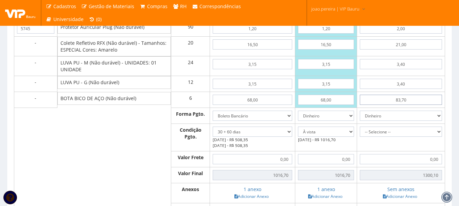
type input "83,70"
click at [441, 116] on select "Dinheiro Boleto Bancário Depósito Transferência Bancária Cartão de Crédito Cart…" at bounding box center [401, 116] width 82 height 10
select select "1"
click at [360, 114] on select "Dinheiro Boleto Bancário Depósito Transferência Bancária Cartão de Crédito Cart…" at bounding box center [401, 116] width 82 height 10
click at [441, 134] on select "-- Selecione -- À vista 7 dias 10 dias" at bounding box center [401, 132] width 82 height 10
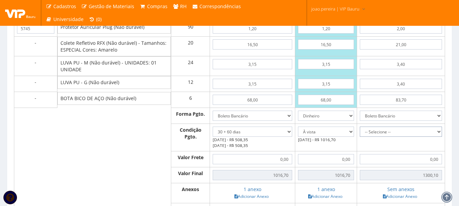
select select "30"
click at [360, 130] on select "-- Selecione -- À vista 7 dias 10 dias" at bounding box center [401, 132] width 82 height 10
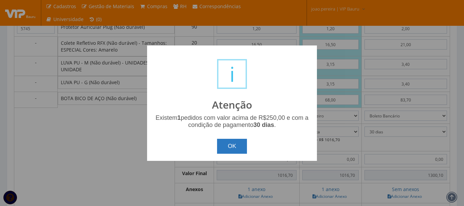
click at [230, 146] on button "OK" at bounding box center [232, 146] width 30 height 15
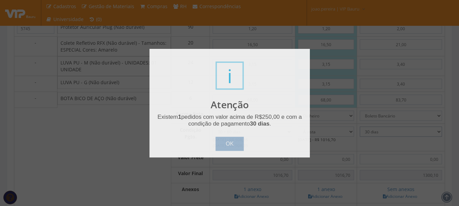
type input "1.300,10"
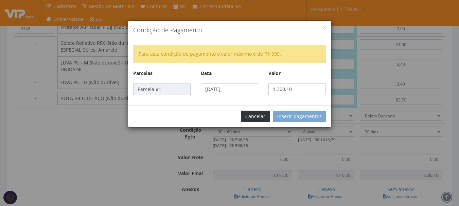
click at [258, 118] on button "Cancelar" at bounding box center [255, 117] width 29 height 12
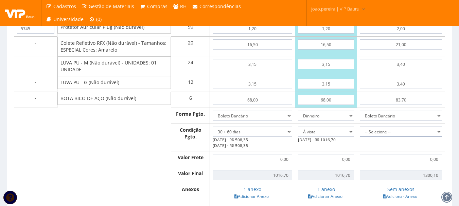
drag, startPoint x: 442, startPoint y: 132, endPoint x: 439, endPoint y: 135, distance: 3.6
click at [439, 134] on select "-- Selecione -- À vista 7 dias 10 dias" at bounding box center [401, 132] width 82 height 10
select select "outros"
click at [360, 130] on select "-- Selecione -- À vista 7 dias 10 dias" at bounding box center [401, 132] width 82 height 10
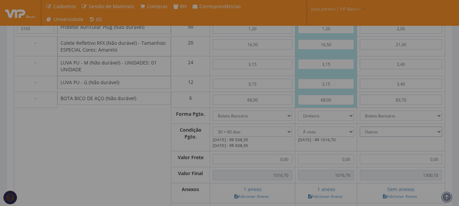
type input "1.300,10"
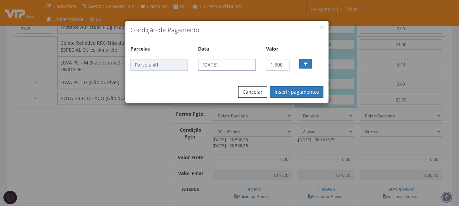
click at [248, 65] on input "15/09/2025" at bounding box center [226, 65] width 57 height 12
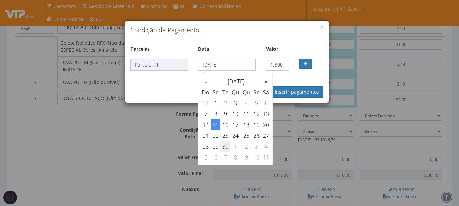
click at [229, 147] on td "30" at bounding box center [226, 146] width 10 height 11
type input "30/09/2025"
click at [311, 93] on button "Inserir pagamentos" at bounding box center [296, 92] width 53 height 12
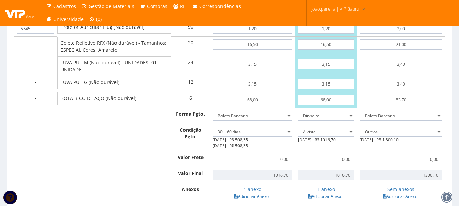
scroll to position [456, 0]
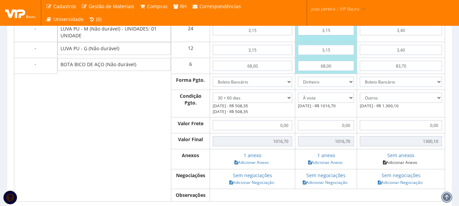
click at [401, 166] on link "Adicionar Anexo" at bounding box center [400, 162] width 38 height 7
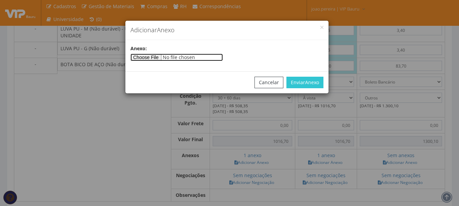
click at [169, 59] on input"] "file" at bounding box center [177, 57] width 92 height 7
type input"] "C:\fakepath\orçamento SUPERSEG.jpeg"
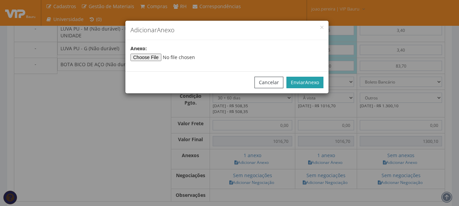
click at [308, 78] on button "Enviar Anexo" at bounding box center [305, 83] width 37 height 12
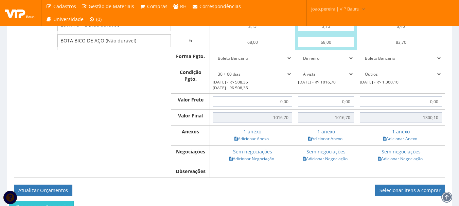
scroll to position [490, 0]
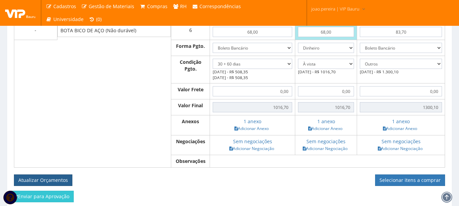
click at [60, 183] on button "Atualizar Orçamentos" at bounding box center [43, 181] width 58 height 12
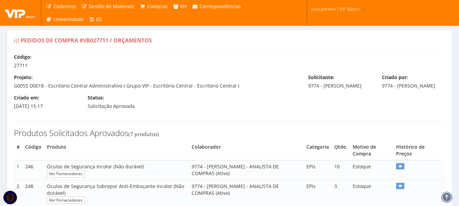
select select "30+60"
select select "0"
select select "outros"
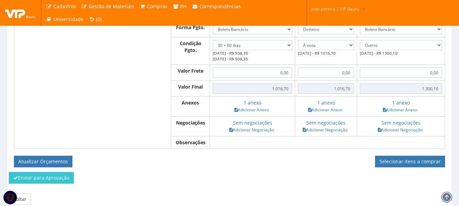
scroll to position [486, 0]
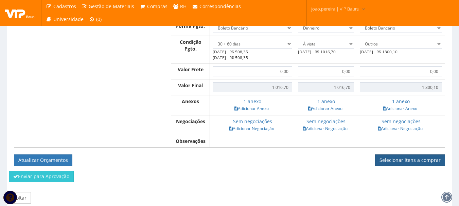
click at [419, 162] on link "Selecionar itens a comprar" at bounding box center [410, 161] width 70 height 12
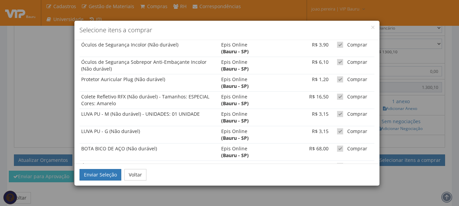
scroll to position [166, 0]
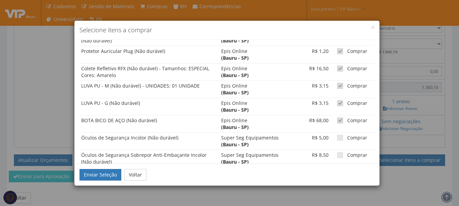
click at [337, 120] on span at bounding box center [340, 121] width 6 height 6
click at [347, 120] on input "Comprar" at bounding box center [349, 121] width 4 height 4
checkbox input "false"
click at [337, 104] on span at bounding box center [340, 103] width 6 height 6
click at [347, 104] on input "Comprar" at bounding box center [349, 103] width 4 height 4
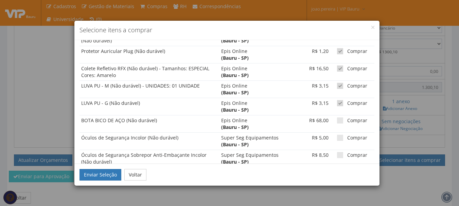
checkbox input "false"
drag, startPoint x: 339, startPoint y: 89, endPoint x: 339, endPoint y: 85, distance: 4.1
click at [339, 88] on label "Comprar" at bounding box center [352, 86] width 30 height 7
click at [347, 88] on input "Comprar" at bounding box center [349, 86] width 4 height 4
checkbox input "false"
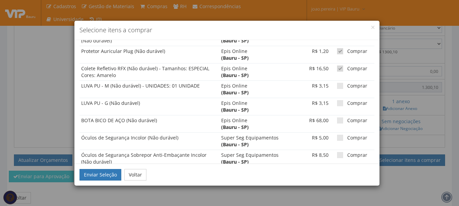
click at [337, 69] on span at bounding box center [340, 69] width 6 height 6
click at [347, 69] on input "Comprar" at bounding box center [349, 69] width 4 height 4
checkbox input "false"
click at [337, 52] on span at bounding box center [340, 51] width 6 height 6
click at [347, 52] on input "Comprar" at bounding box center [349, 51] width 4 height 4
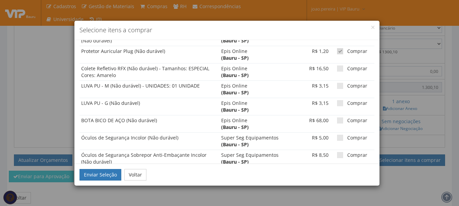
checkbox input "false"
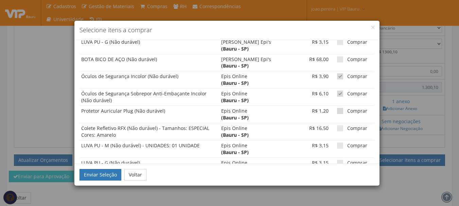
scroll to position [98, 0]
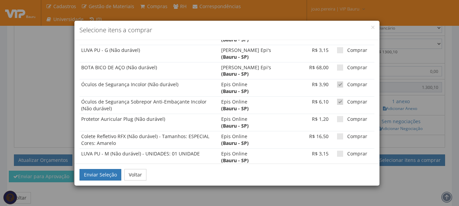
click at [337, 100] on span at bounding box center [340, 102] width 6 height 6
click at [347, 100] on input "Comprar" at bounding box center [349, 102] width 4 height 4
checkbox input "false"
click at [337, 87] on span at bounding box center [340, 85] width 6 height 6
click at [347, 87] on input "Comprar" at bounding box center [349, 85] width 4 height 4
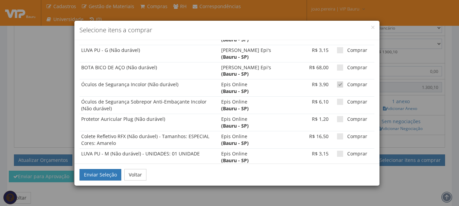
checkbox input "false"
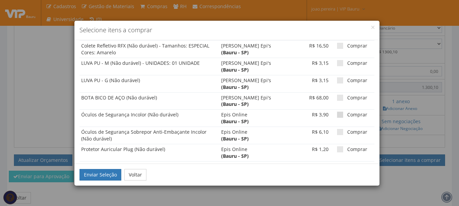
scroll to position [68, 0]
click at [337, 97] on span at bounding box center [340, 97] width 6 height 6
click at [347, 97] on input "Comprar" at bounding box center [349, 97] width 4 height 4
checkbox input "true"
click at [337, 81] on span at bounding box center [340, 80] width 6 height 6
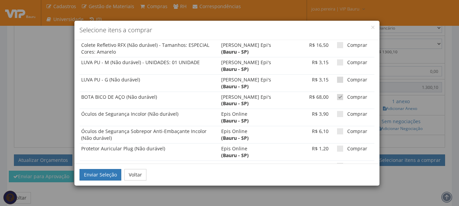
click at [347, 81] on input "Comprar" at bounding box center [349, 80] width 4 height 4
checkbox input "true"
click at [337, 64] on span at bounding box center [340, 62] width 6 height 6
click at [347, 64] on input "Comprar" at bounding box center [349, 63] width 4 height 4
checkbox input "true"
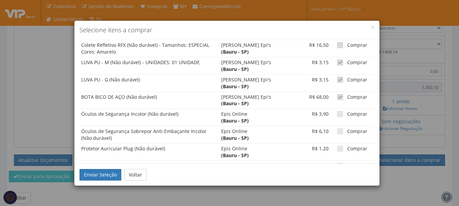
click at [337, 46] on span at bounding box center [340, 45] width 6 height 6
click at [347, 46] on input "Comprar" at bounding box center [349, 45] width 4 height 4
checkbox input "true"
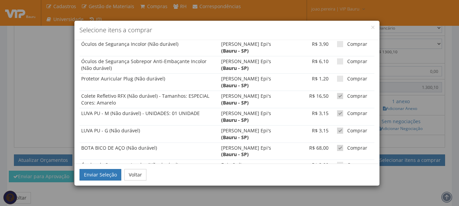
scroll to position [0, 0]
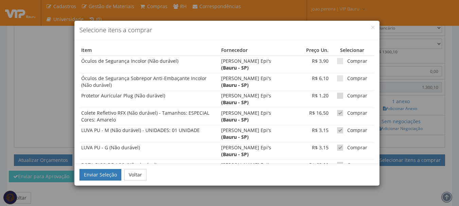
click at [337, 97] on span at bounding box center [340, 96] width 6 height 6
click at [347, 97] on input "Comprar" at bounding box center [349, 96] width 4 height 4
checkbox input "true"
click at [336, 73] on td "Comprar" at bounding box center [352, 81] width 44 height 17
click at [337, 77] on span at bounding box center [340, 78] width 6 height 6
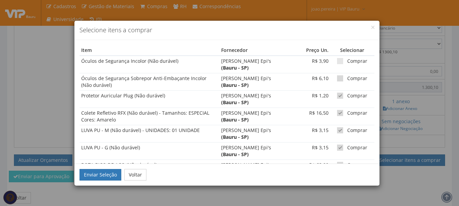
click at [347, 77] on input "Comprar" at bounding box center [349, 78] width 4 height 4
checkbox input "true"
click at [337, 61] on span at bounding box center [340, 61] width 6 height 6
click at [347, 61] on input "Comprar" at bounding box center [349, 61] width 4 height 4
checkbox input "true"
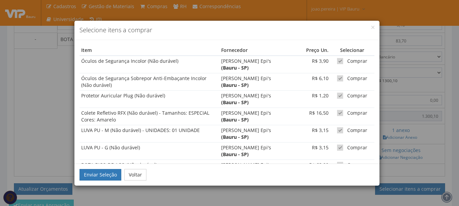
scroll to position [452, 0]
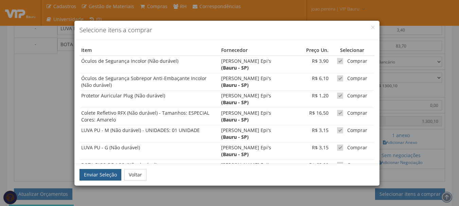
click at [102, 177] on button "Enviar Seleção" at bounding box center [101, 175] width 42 height 12
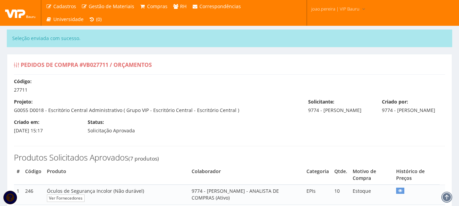
select select "30+60"
select select "0"
select select "outros"
type input "1.016,70"
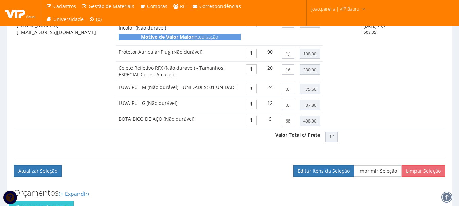
scroll to position [446, 0]
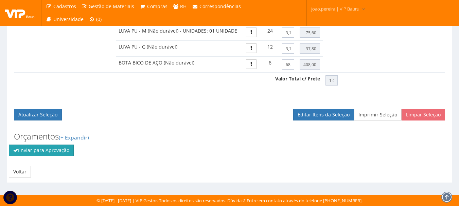
click at [42, 152] on button "Enviar para Aprovação" at bounding box center [41, 151] width 65 height 12
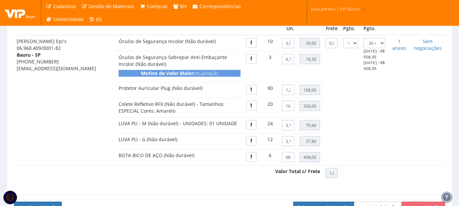
scroll to position [344, 0]
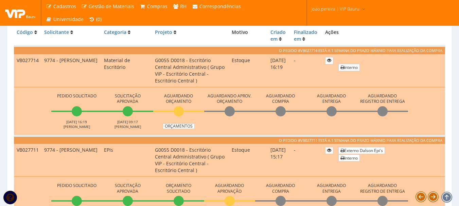
scroll to position [272, 0]
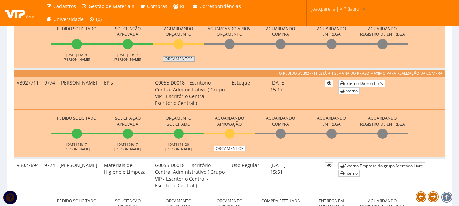
click at [180, 57] on link "Orçamentos" at bounding box center [179, 58] width 32 height 5
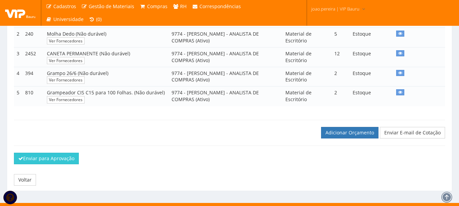
scroll to position [181, 0]
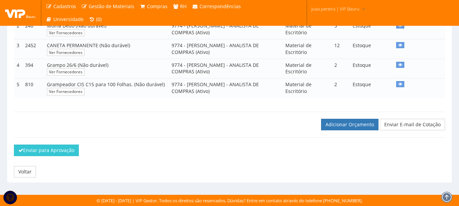
click at [129, 143] on div "Código: 27714 Projeto: G0055 D0018 - Escritório Central Administrativo ( Grupo …" at bounding box center [229, 32] width 431 height 292
click at [344, 127] on link "Adicionar Orçamento" at bounding box center [349, 125] width 57 height 12
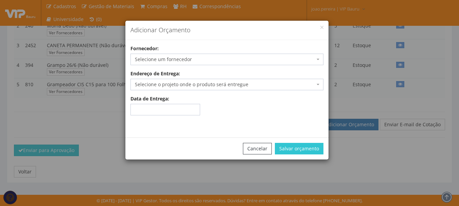
click at [218, 58] on span "Selecione um fornecedor" at bounding box center [225, 59] width 180 height 7
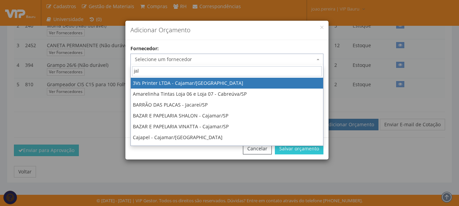
type input "jalo"
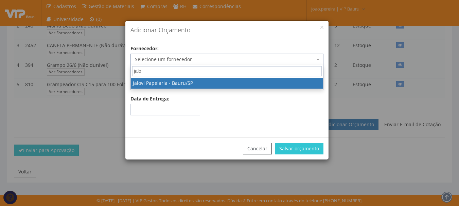
select select "511"
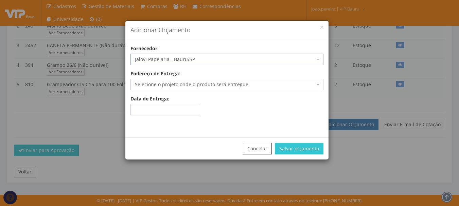
click at [260, 83] on span "Selecione o projeto onde o produto será entregue" at bounding box center [225, 84] width 180 height 7
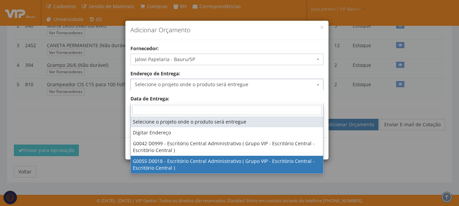
select select "55"
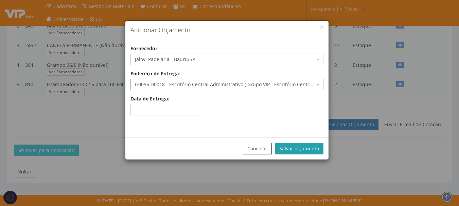
click at [309, 150] on button "Salvar orçamento" at bounding box center [299, 149] width 49 height 12
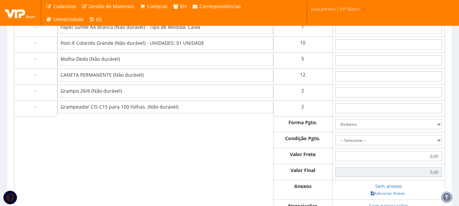
scroll to position [238, 0]
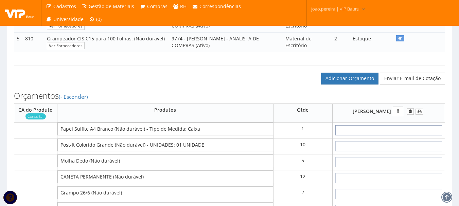
click at [400, 136] on input "text" at bounding box center [389, 130] width 107 height 10
type input "2"
type input "2,00"
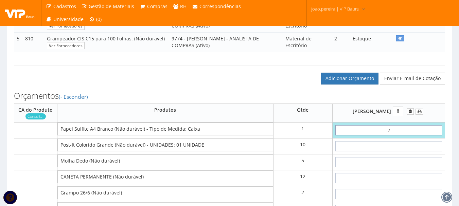
type input "28"
type input "28,00"
type input "2,84"
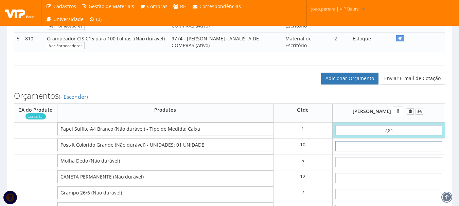
type input "7"
type input "72,84"
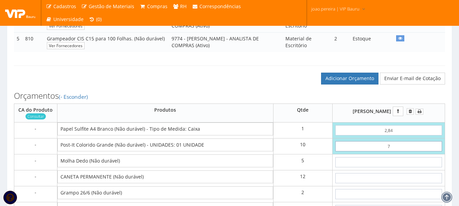
type input "72"
type input "722,84"
type input "7,20"
type input "74,84"
type input "7,20"
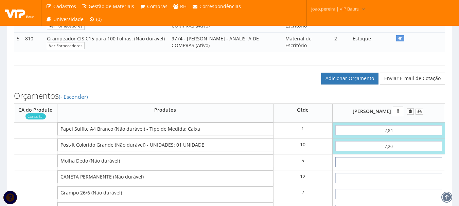
type input "3"
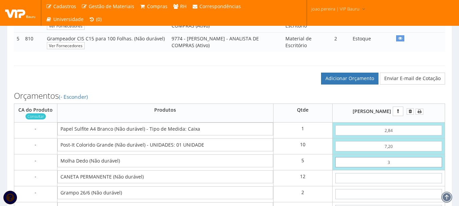
type input "89,84"
type input "39"
type input "269,84"
type input "3,96"
type input "94,64"
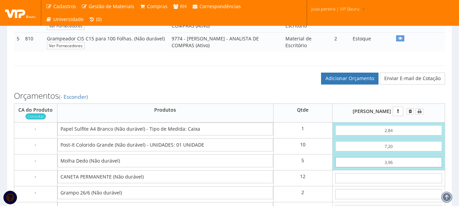
type input "3,96"
type input "6"
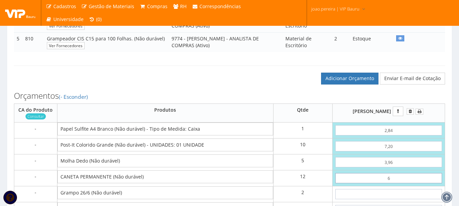
type input "166,64"
type input "69"
type input "922,64"
type input "6,90"
type input "177,44"
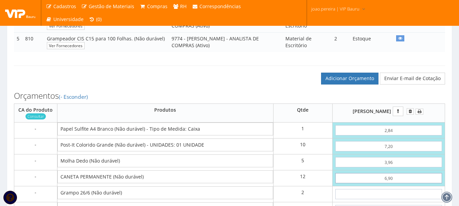
type input "6,90"
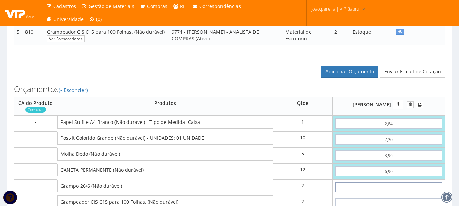
type input "7"
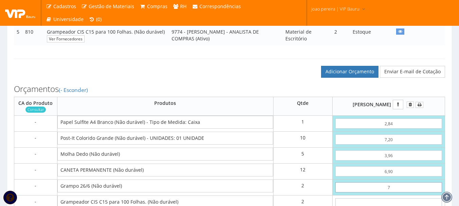
type input "191,44"
type input "72"
type input "321,44"
type input "7,20"
type input "191,84"
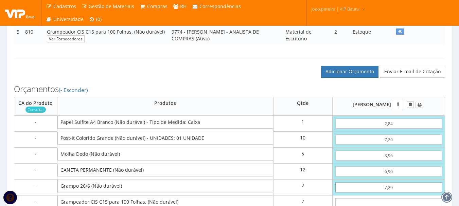
type input "7,20"
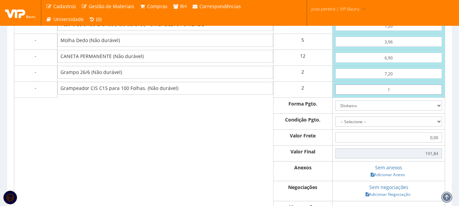
type input "16"
type input "223,84"
type input "1,69"
type input "195,22"
type input "16,90"
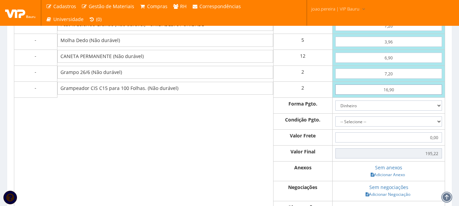
type input "225,64"
type input "16,90"
click at [440, 111] on select "Dinheiro Boleto Bancário Depósito Transferência Bancária Cartão de Crédito Cart…" at bounding box center [389, 106] width 107 height 10
select select "1"
click at [337, 111] on select "Dinheiro Boleto Bancário Depósito Transferência Bancária Cartão de Crédito Cart…" at bounding box center [389, 106] width 107 height 10
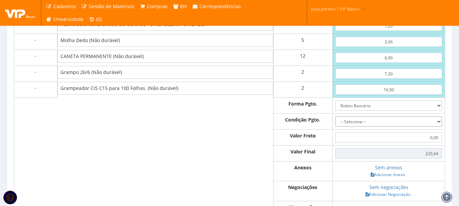
click at [437, 127] on select "-- Selecione -- À vista 7 dias 10 dias" at bounding box center [389, 122] width 107 height 10
select select "30"
click at [337, 127] on select "-- Selecione -- À vista 7 dias 10 dias" at bounding box center [389, 122] width 107 height 10
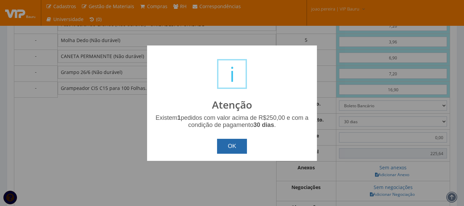
click at [237, 146] on button "OK" at bounding box center [232, 146] width 30 height 15
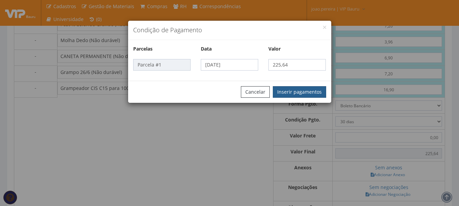
click at [312, 89] on button "Inserir pagamentos" at bounding box center [299, 92] width 53 height 12
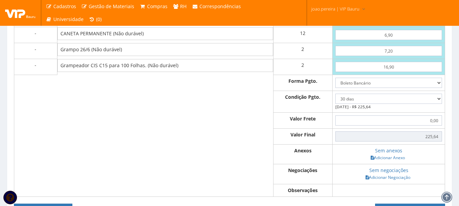
scroll to position [393, 0]
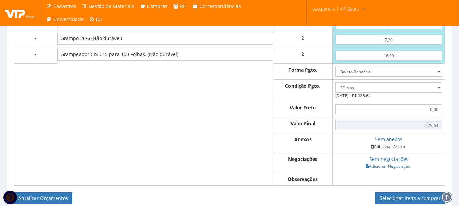
click at [395, 150] on link "Adicionar Anexo" at bounding box center [388, 146] width 38 height 7
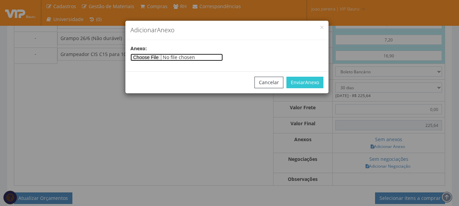
click at [164, 57] on input"] "file" at bounding box center [177, 57] width 92 height 7
type input"] "C:\fakepath\VIP (15).pdf"
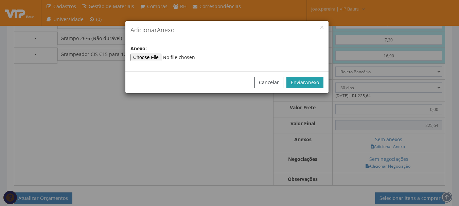
click at [308, 80] on span "Anexo" at bounding box center [312, 82] width 14 height 6
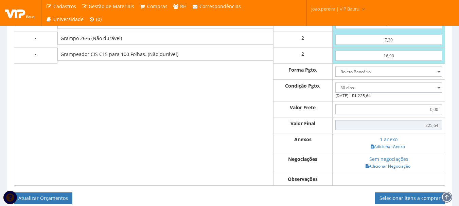
scroll to position [427, 0]
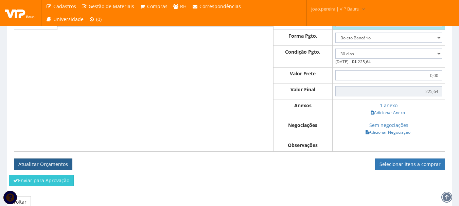
click at [50, 170] on button "Atualizar Orçamentos" at bounding box center [43, 165] width 58 height 12
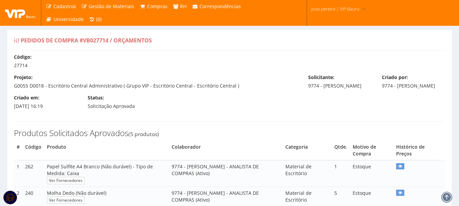
select select "30"
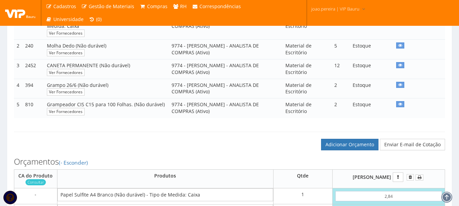
scroll to position [136, 0]
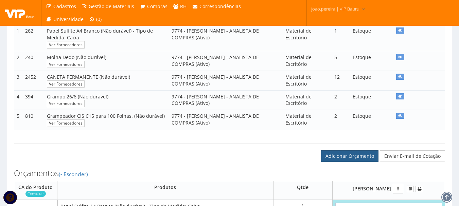
click at [346, 162] on link "Adicionar Orçamento" at bounding box center [349, 157] width 57 height 12
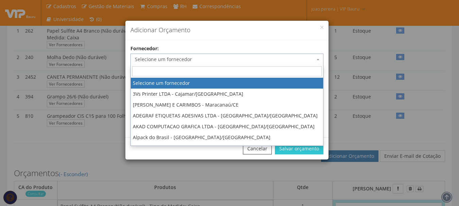
click at [212, 55] on span "Selecione um fornecedor" at bounding box center [227, 60] width 193 height 12
click at [206, 70] on input "search" at bounding box center [227, 71] width 190 height 10
click at [190, 71] on input "search" at bounding box center [227, 71] width 190 height 10
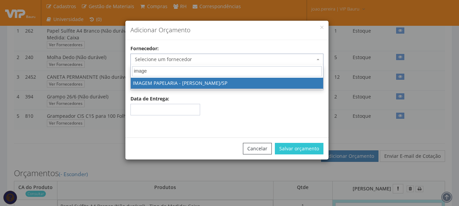
type input "image"
select select "1624"
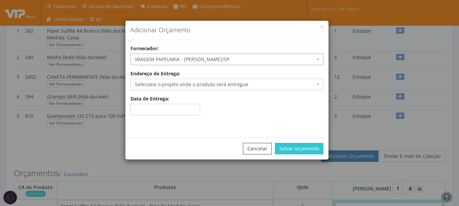
click at [204, 85] on span "Selecione o projeto onde o produto será entregue" at bounding box center [225, 84] width 180 height 7
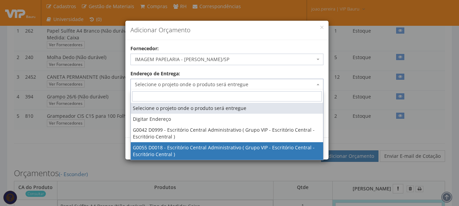
select select "55"
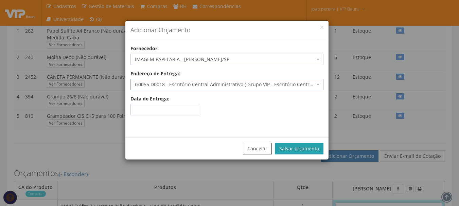
click at [298, 147] on button "Salvar orçamento" at bounding box center [299, 149] width 49 height 12
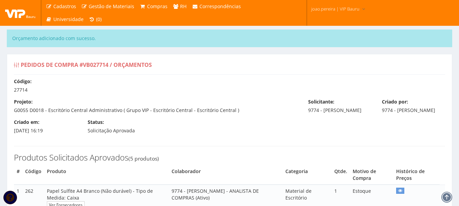
select select "30"
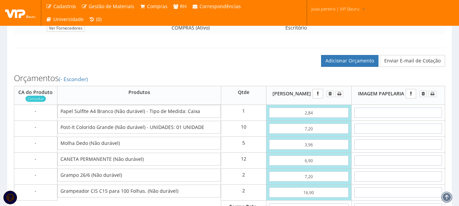
scroll to position [272, 0]
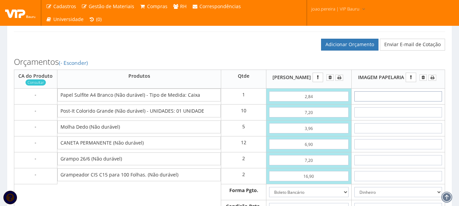
click at [406, 102] on input "text" at bounding box center [399, 96] width 88 height 10
click at [328, 102] on input "2,84" at bounding box center [309, 96] width 80 height 10
type input "28,40"
type input "251,20"
type input "284,00"
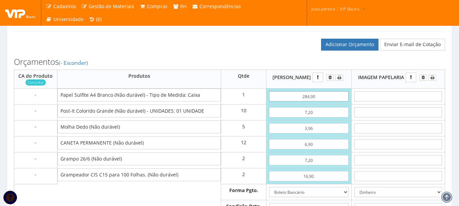
type input "506,80"
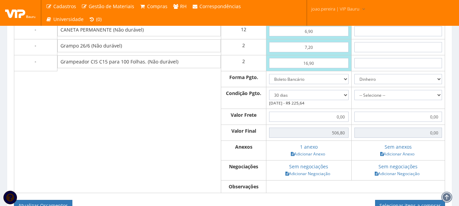
scroll to position [374, 0]
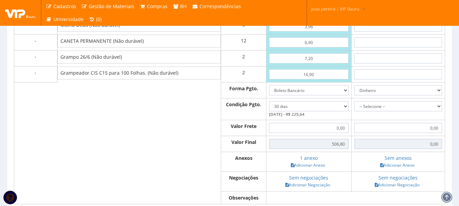
type input "284,00"
select select
click at [402, 64] on input "text" at bounding box center [399, 58] width 88 height 10
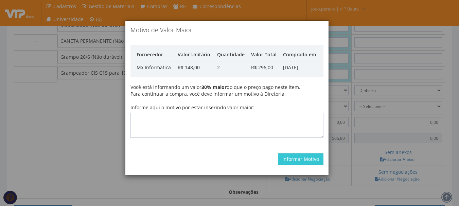
click at [343, 119] on div "Motivo de Valor Maior Fornecedor Valor Unitário Quantidade Valor Total Comprado…" at bounding box center [229, 103] width 459 height 206
click at [292, 125] on textarea "Informe aqui o motivo por estar inserindo valor maior:" at bounding box center [227, 125] width 193 height 25
type textarea "Atualização"
click at [313, 158] on button "Informar Motivo" at bounding box center [301, 160] width 46 height 12
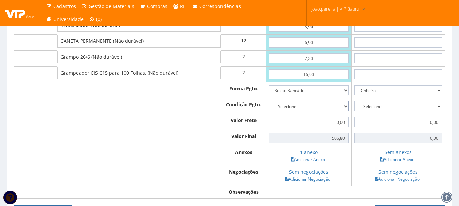
click at [343, 112] on select "-- Selecione -- À vista 7 dias 10 dias" at bounding box center [309, 106] width 80 height 10
select select "30"
click at [269, 112] on select "-- Selecione -- À vista 7 dias 10 dias" at bounding box center [309, 106] width 80 height 10
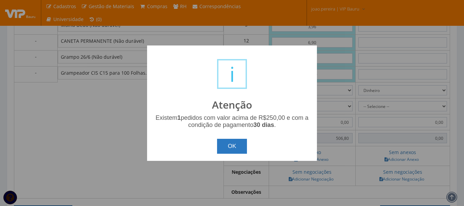
click at [243, 150] on button "OK" at bounding box center [232, 146] width 30 height 15
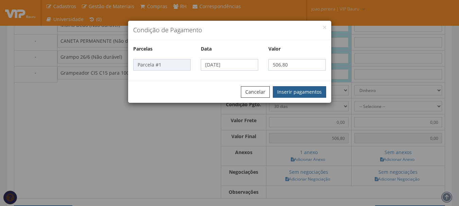
click at [305, 91] on button "Inserir pagamentos" at bounding box center [299, 92] width 53 height 12
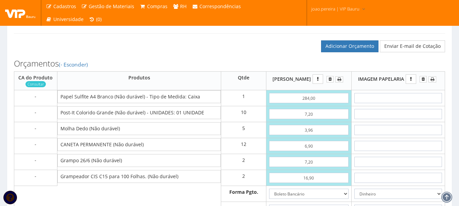
scroll to position [272, 0]
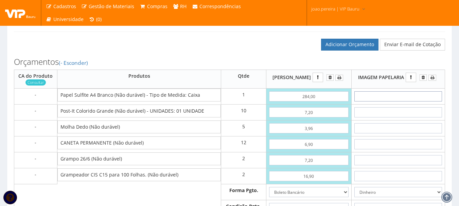
click at [402, 102] on input "text" at bounding box center [399, 96] width 88 height 10
type input "2"
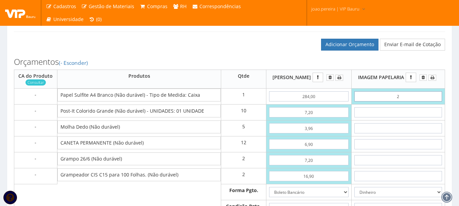
type input "2,00"
type input "27"
type input "27,00"
type input "2,79"
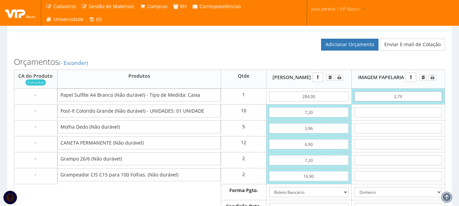
type input "27,90"
type input "279,00"
type input "2.790,00"
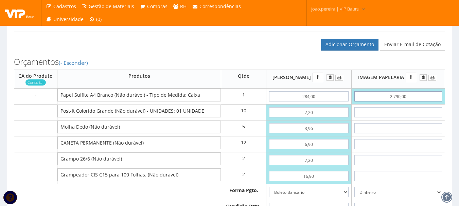
type input "2790,00"
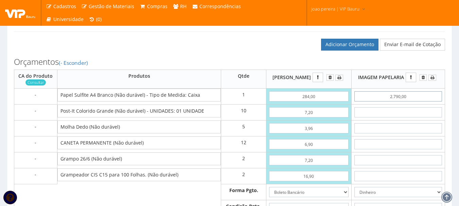
type input "279,00"
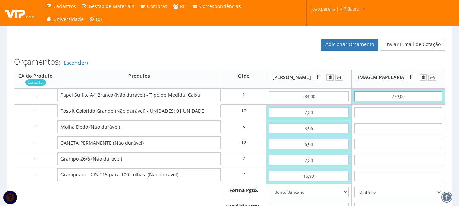
type input "279,00"
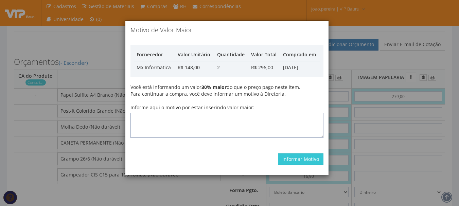
click at [244, 124] on textarea "Informe aqui o motivo por estar inserindo valor maior:" at bounding box center [227, 125] width 193 height 25
type textarea "atualização"
click at [315, 162] on button "Informar Motivo" at bounding box center [301, 160] width 46 height 12
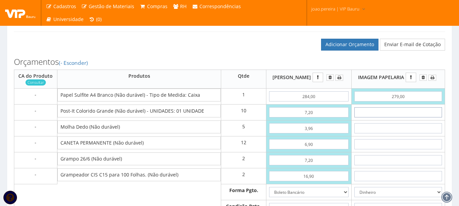
click at [405, 118] on input "text" at bounding box center [399, 112] width 88 height 10
type input "6"
type input "339,00"
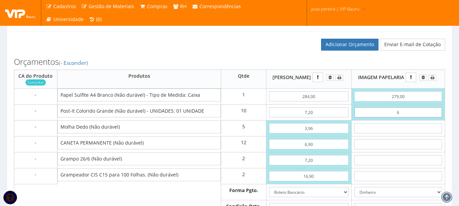
type input "69"
type input "969,00"
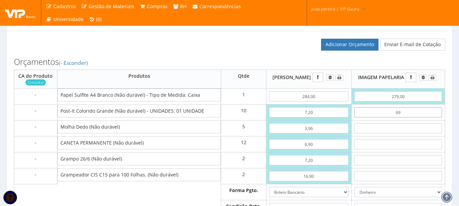
type input "6,95"
type input "348,50"
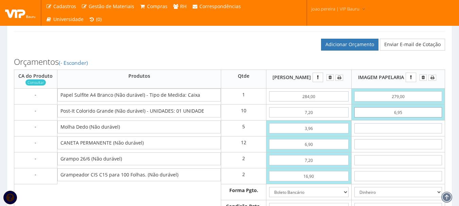
type input "6,95"
type input "4"
type input "368,50"
type input "49"
type input "593,50"
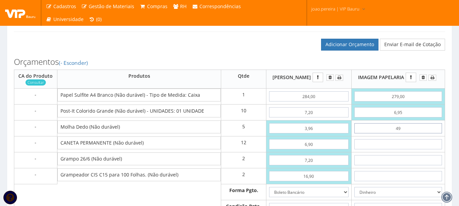
type input "4,95"
type input "373,25"
type input "4,95"
type input "6"
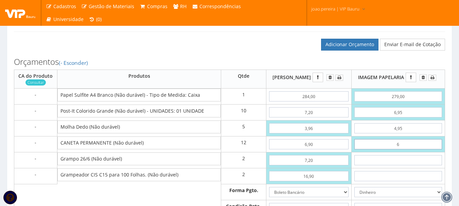
type input "445,25"
type input "62"
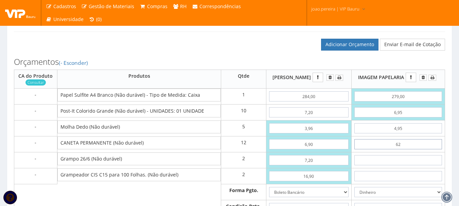
type input "1117,25"
type input "6,20"
type input "447,65"
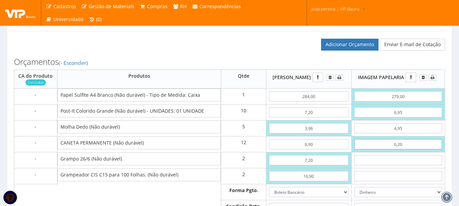
type input "6,20"
type input "1"
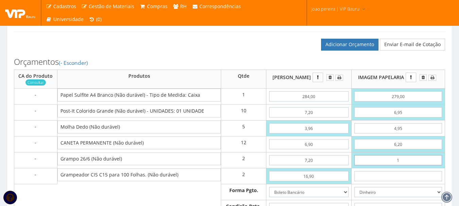
type input "449,65"
type input "12"
type input "471,65"
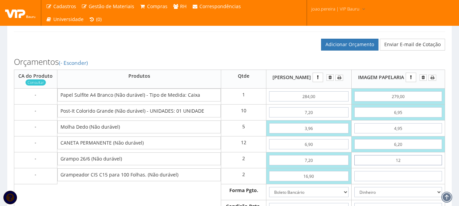
type input "1,29"
type input "450,23"
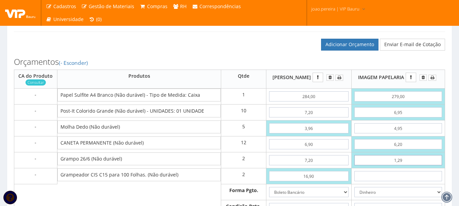
type input "12,90"
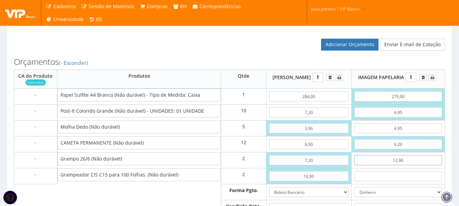
type input "473,45"
type input "12,90"
type input "5"
type input "483,45"
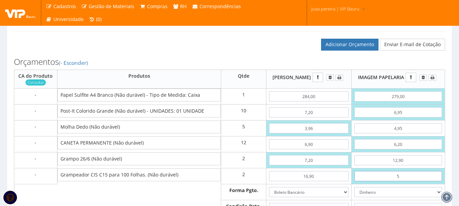
type input "59"
type input "591,45"
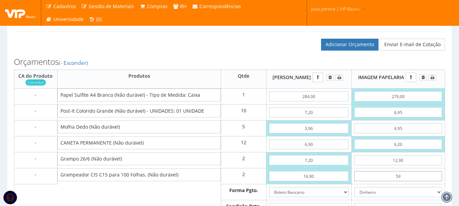
type input "5,95"
type input "485,35"
type input "5,95"
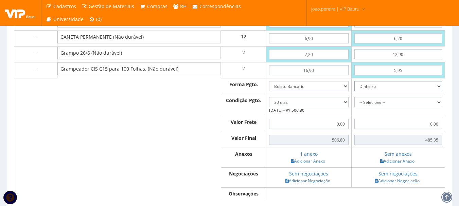
scroll to position [379, 0]
click at [440, 107] on select "-- Selecione -- À vista 7 dias 10 dias" at bounding box center [399, 102] width 88 height 10
select select "0"
click at [355, 107] on select "-- Selecione -- À vista 7 dias 10 dias" at bounding box center [399, 102] width 88 height 10
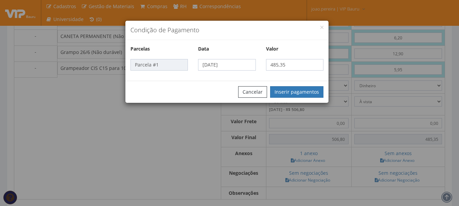
click at [310, 86] on div "Cancelar Inserir pagamentos" at bounding box center [226, 92] width 203 height 22
click at [300, 91] on button "Inserir pagamentos" at bounding box center [296, 92] width 53 height 12
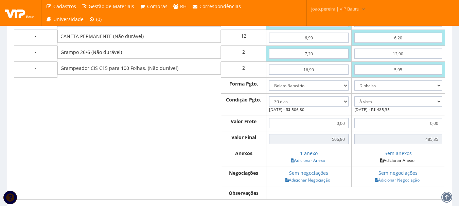
click at [399, 164] on link "Adicionar Anexo" at bounding box center [397, 160] width 38 height 7
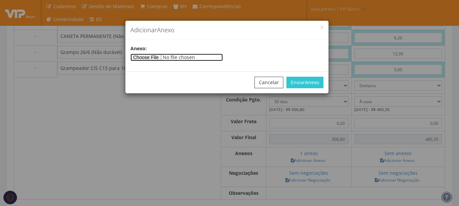
click at [152, 57] on input"] "file" at bounding box center [177, 57] width 92 height 7
type input"] "C:\fakepath\ORÇAMENTO IMAGEM.jpeg"
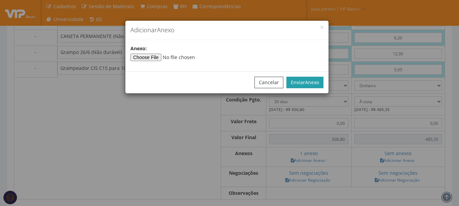
click at [302, 80] on button "Enviar Anexo" at bounding box center [305, 83] width 37 height 12
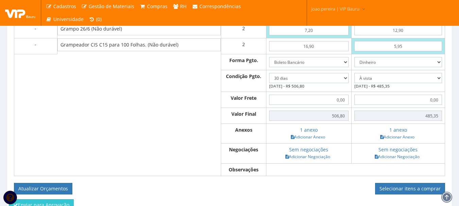
scroll to position [413, 0]
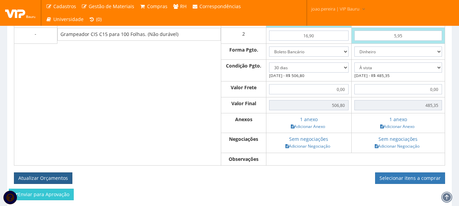
click at [57, 184] on button "Atualizar Orçamentos" at bounding box center [43, 179] width 58 height 12
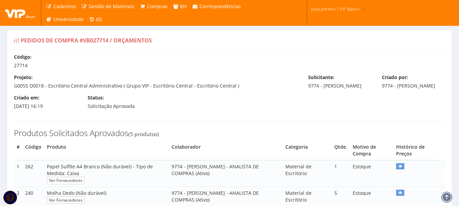
select select "30"
select select "0"
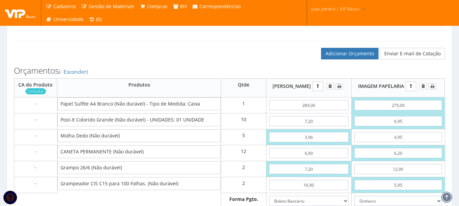
scroll to position [208, 0]
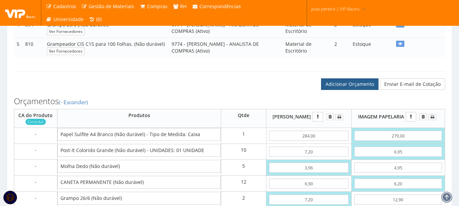
click at [346, 90] on link "Adicionar Orçamento" at bounding box center [349, 85] width 57 height 12
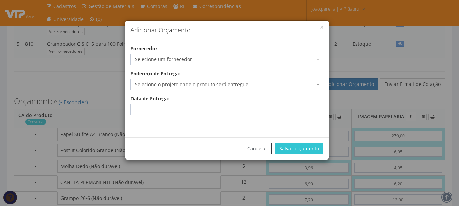
click at [182, 59] on span "Selecione um fornecedor" at bounding box center [225, 59] width 180 height 7
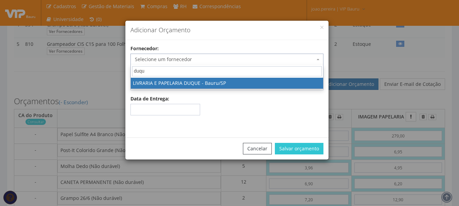
type input "duque"
select select "501"
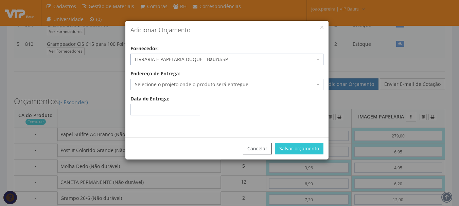
click at [250, 87] on span "Selecione o projeto onde o produto será entregue" at bounding box center [225, 84] width 180 height 7
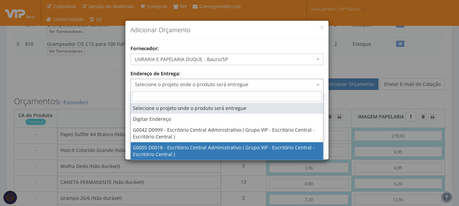
select select "55"
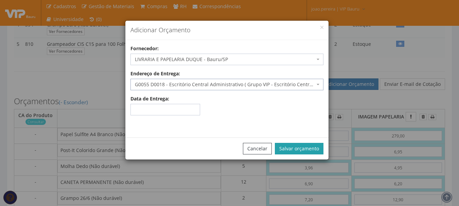
click at [305, 149] on button "Salvar orçamento" at bounding box center [299, 149] width 49 height 12
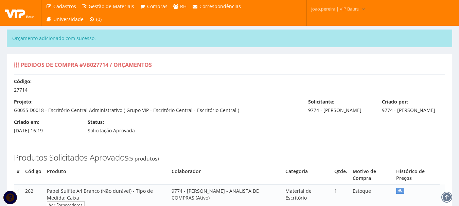
select select "30"
select select "0"
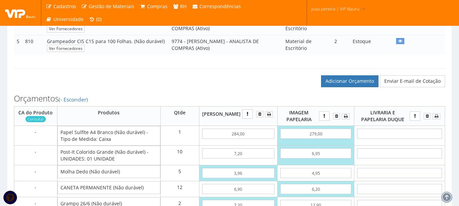
scroll to position [238, 0]
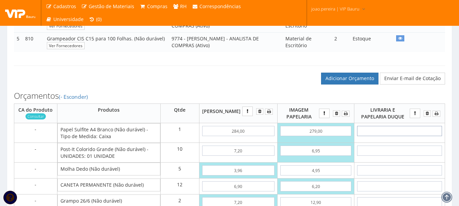
click at [407, 136] on input "text" at bounding box center [399, 131] width 85 height 10
type input "2"
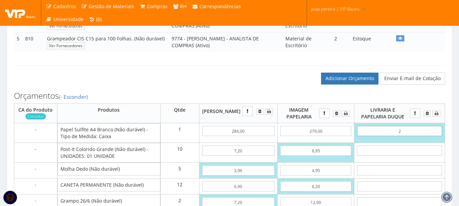
type input "2,00"
type input "28"
type input "28,00"
type input "2,87"
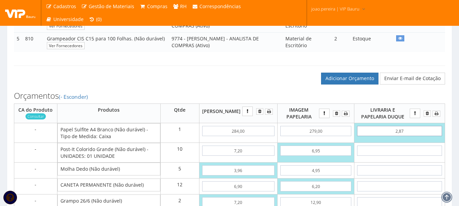
type input "28,73"
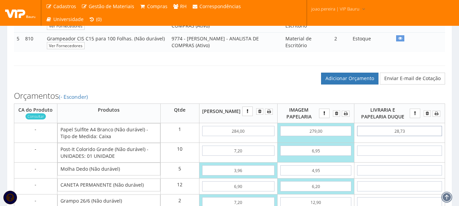
type input "287,30"
click at [406, 156] on input "text" at bounding box center [399, 151] width 85 height 10
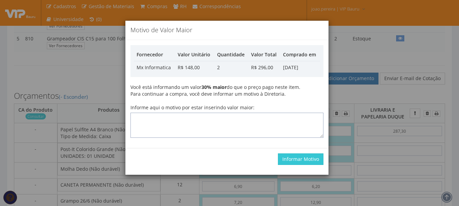
click at [248, 125] on textarea "Informe aqui o motivo por estar inserindo valor maior:" at bounding box center [227, 125] width 193 height 25
type textarea "Atualização"
click at [302, 159] on button "Informar Motivo" at bounding box center [301, 160] width 46 height 12
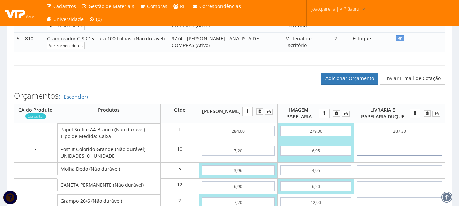
click at [413, 156] on input "text" at bounding box center [399, 151] width 85 height 10
type input "5"
type input "337,30"
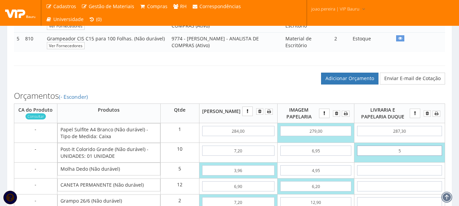
type input "54"
type input "827,30"
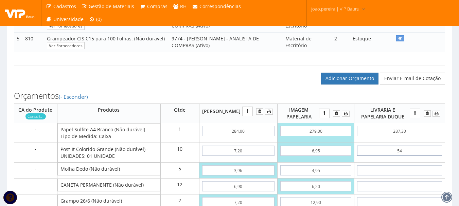
type input "5,40"
type input "341,30"
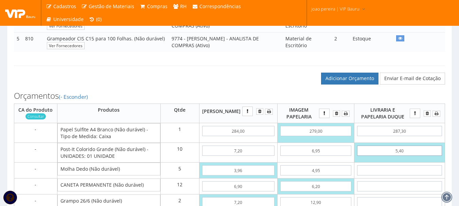
type input "5,40"
type input "2"
type input "351,30"
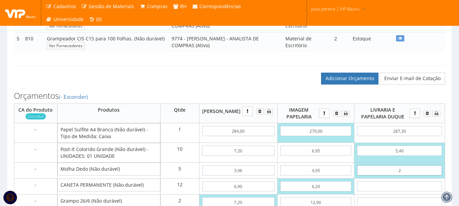
type input "23"
type input "456,30"
type input "2,30"
type input "352,80"
type input "2,30"
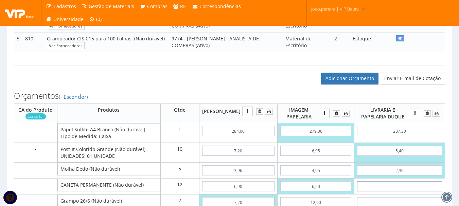
type input "6"
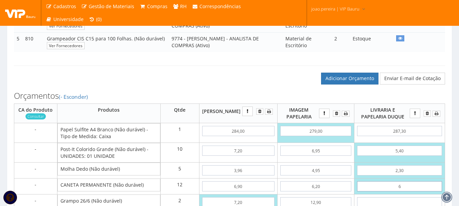
type input "424,80"
type input "68"
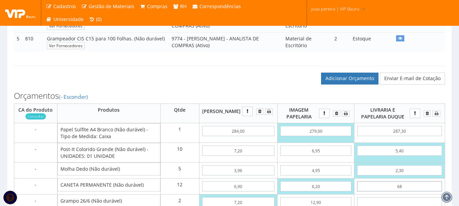
type input "1168,80"
type input "6,80"
type input "434,40"
type input "6,80"
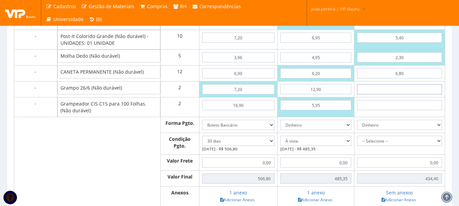
type input "6"
type input "446,40"
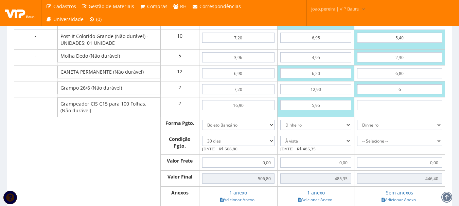
type input "63"
type input "560,40"
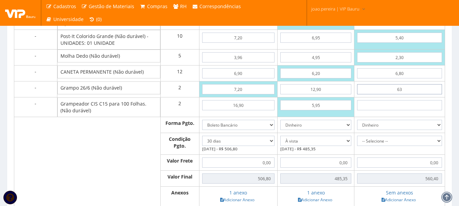
type input "6,30"
type input "447,00"
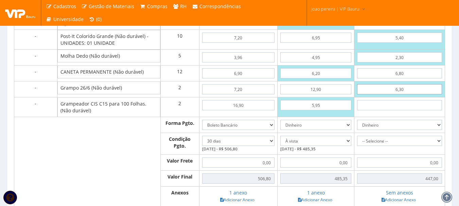
type input "6,30"
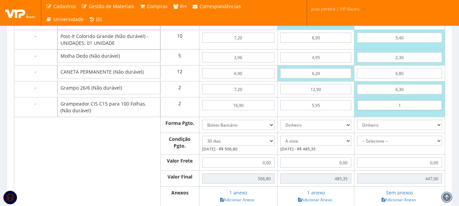
type input "15"
type input "477,00"
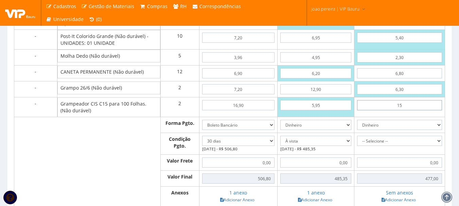
type input "1,52"
type input "450,04"
type input "15,20"
type input "477,40"
type input "15,20"
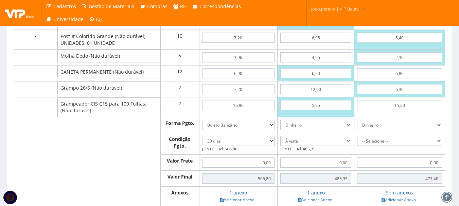
click at [438, 146] on select "-- Selecione -- À vista 7 dias 10 dias" at bounding box center [399, 141] width 85 height 10
select select "0"
click at [357, 146] on select "-- Selecione -- À vista 7 dias 10 dias" at bounding box center [399, 141] width 85 height 10
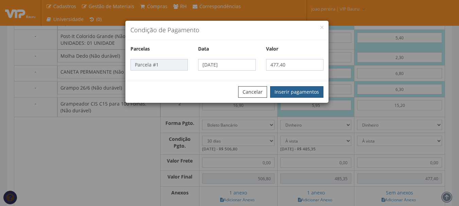
click at [301, 90] on button "Inserir pagamentos" at bounding box center [296, 92] width 53 height 12
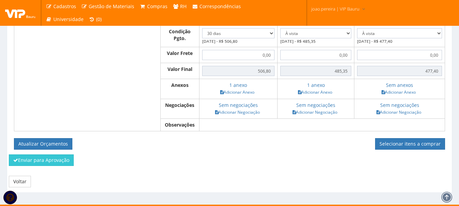
scroll to position [448, 0]
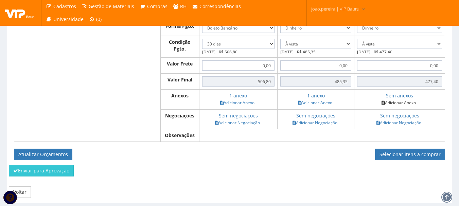
click at [402, 106] on link "Adicionar Anexo" at bounding box center [399, 102] width 38 height 7
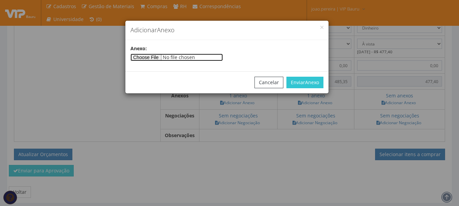
click at [158, 54] on input"] "file" at bounding box center [177, 57] width 92 height 7
type input"] "C:\fakepath\ORÇAMENTO DUQUE.jpeg"
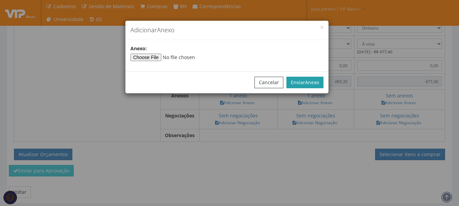
click at [316, 77] on button "Enviar Anexo" at bounding box center [305, 83] width 37 height 12
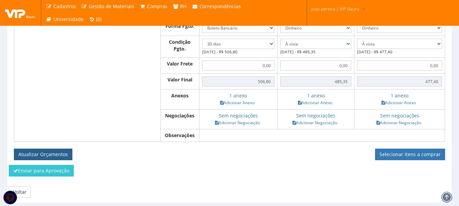
click at [50, 160] on button "Atualizar Orçamentos" at bounding box center [43, 155] width 58 height 12
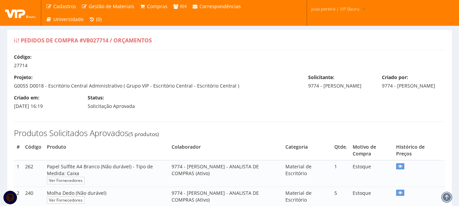
select select "30"
select select "0"
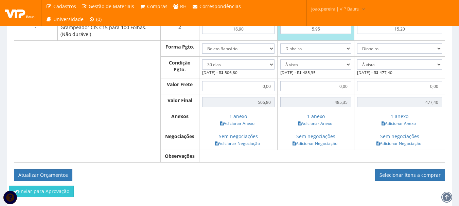
scroll to position [408, 0]
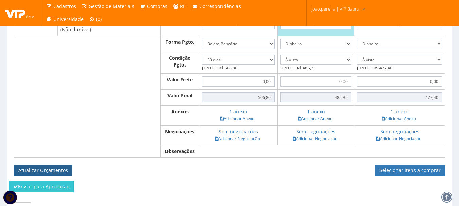
click at [49, 176] on button "Atualizar Orçamentos" at bounding box center [43, 171] width 58 height 12
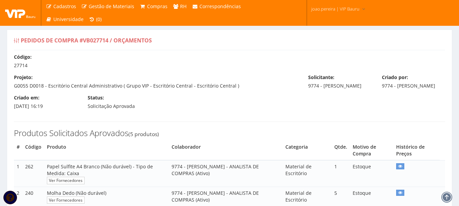
select select "30"
select select "0"
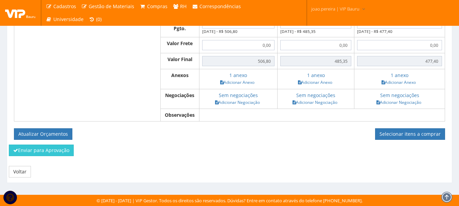
scroll to position [458, 0]
click at [415, 133] on link "Selecionar itens a comprar" at bounding box center [410, 135] width 70 height 12
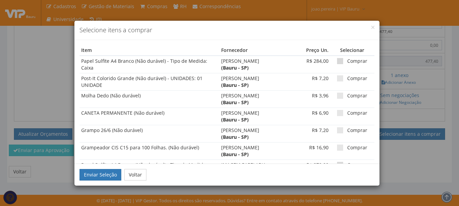
click at [337, 59] on span at bounding box center [340, 61] width 6 height 6
click at [347, 59] on input "Comprar" at bounding box center [349, 61] width 4 height 4
checkbox input "true"
click at [337, 79] on span at bounding box center [340, 78] width 6 height 6
click at [347, 79] on input "Comprar" at bounding box center [349, 78] width 4 height 4
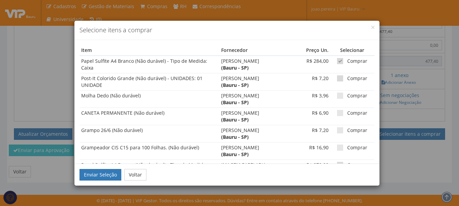
checkbox input "true"
drag, startPoint x: 336, startPoint y: 93, endPoint x: 336, endPoint y: 100, distance: 7.5
click at [337, 93] on span at bounding box center [340, 96] width 6 height 6
click at [347, 94] on input "Comprar" at bounding box center [349, 96] width 4 height 4
checkbox input "true"
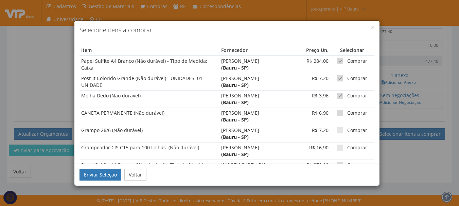
click at [337, 112] on span at bounding box center [340, 113] width 6 height 6
click at [347, 112] on input "Comprar" at bounding box center [349, 113] width 4 height 4
checkbox input "true"
click at [337, 132] on span at bounding box center [340, 130] width 6 height 6
click at [347, 132] on input "Comprar" at bounding box center [349, 131] width 4 height 4
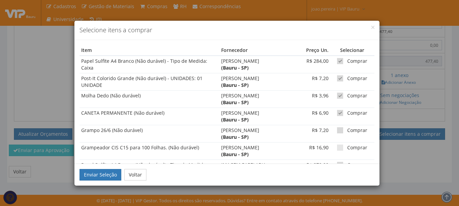
checkbox input "true"
click at [337, 145] on span at bounding box center [340, 148] width 6 height 6
click at [347, 146] on input "Comprar" at bounding box center [349, 148] width 4 height 4
checkbox input "true"
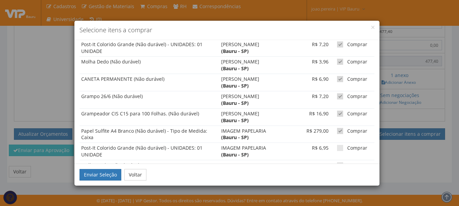
scroll to position [68, 0]
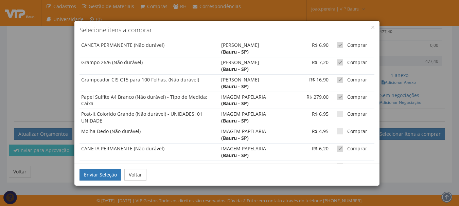
click at [337, 95] on span at bounding box center [340, 97] width 6 height 6
click at [347, 95] on input "Comprar" at bounding box center [349, 97] width 4 height 4
checkbox input "false"
click at [337, 150] on span at bounding box center [340, 149] width 6 height 6
click at [347, 150] on input "Comprar" at bounding box center [349, 149] width 4 height 4
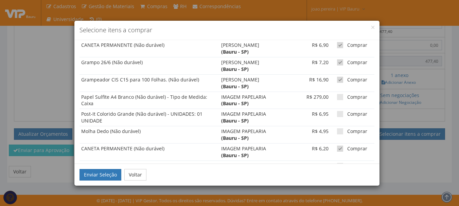
checkbox input "false"
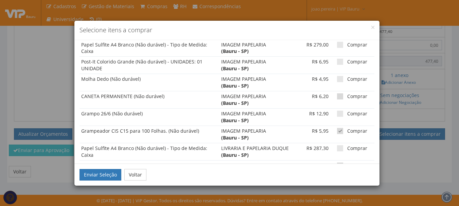
scroll to position [136, 0]
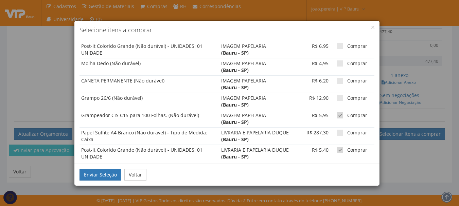
click at [335, 113] on td "Comprar" at bounding box center [352, 118] width 44 height 17
click at [337, 115] on span at bounding box center [340, 116] width 6 height 6
click at [347, 115] on input "Comprar" at bounding box center [349, 116] width 4 height 4
checkbox input "false"
click at [337, 150] on span at bounding box center [340, 150] width 6 height 6
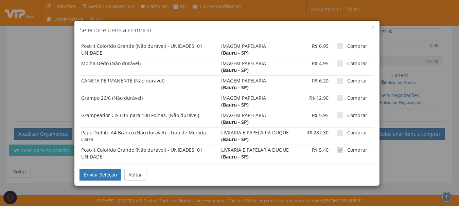
click at [347, 150] on input "Comprar" at bounding box center [349, 150] width 4 height 4
checkbox input "false"
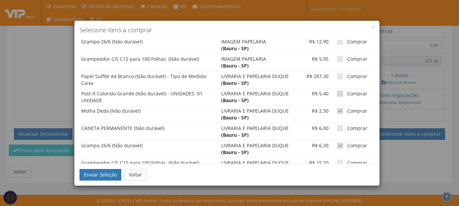
scroll to position [216, 0]
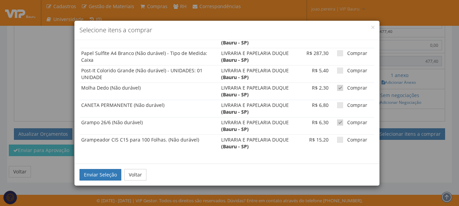
click at [339, 89] on span at bounding box center [340, 88] width 6 height 6
click at [347, 89] on input "Comprar" at bounding box center [349, 88] width 4 height 4
checkbox input "false"
click at [337, 122] on span at bounding box center [340, 123] width 6 height 6
click at [347, 122] on input "Comprar" at bounding box center [349, 123] width 4 height 4
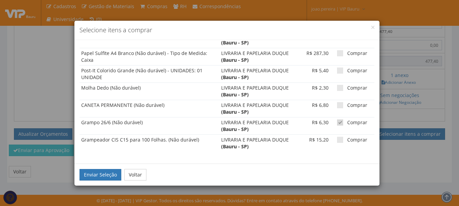
checkbox input "false"
click at [89, 173] on button "Enviar Seleção" at bounding box center [101, 175] width 42 height 12
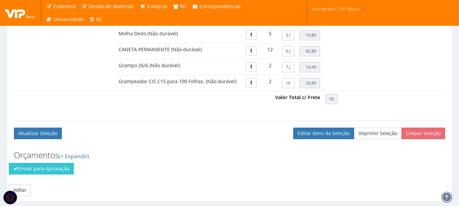
scroll to position [391, 0]
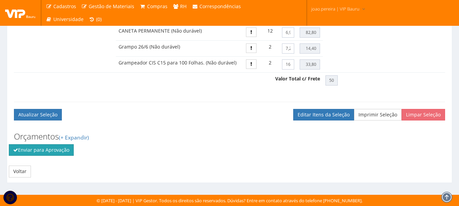
click at [57, 151] on button "Enviar para Aprovação" at bounding box center [41, 150] width 65 height 12
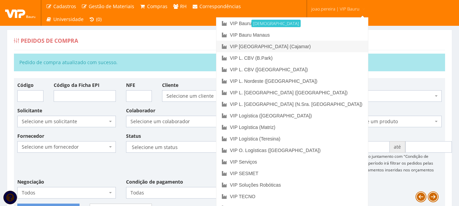
click at [326, 44] on link "VIP [GEOGRAPHIC_DATA] (Cajamar)" at bounding box center [293, 47] width 152 height 12
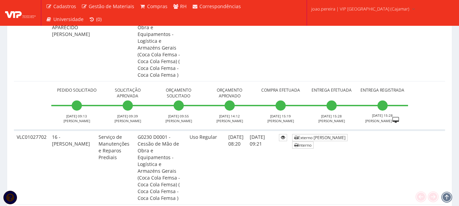
scroll to position [714, 0]
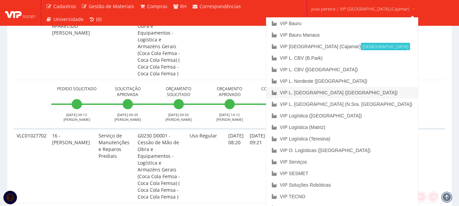
click at [346, 90] on link "VIP L. [GEOGRAPHIC_DATA] ([GEOGRAPHIC_DATA])" at bounding box center [343, 93] width 152 height 12
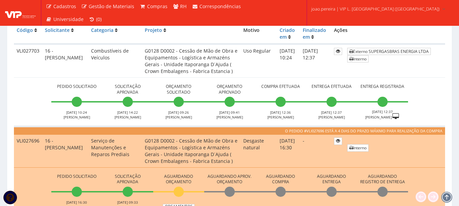
scroll to position [170, 0]
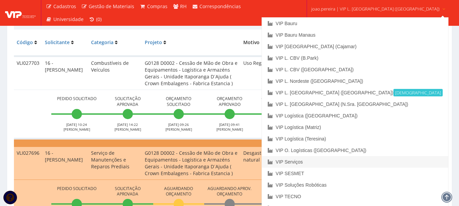
click at [338, 164] on link "VIP Serviços" at bounding box center [355, 162] width 186 height 12
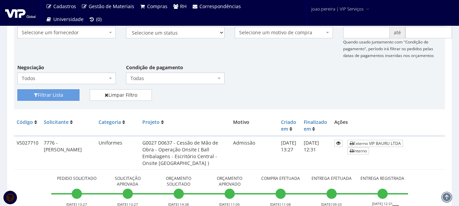
scroll to position [68, 0]
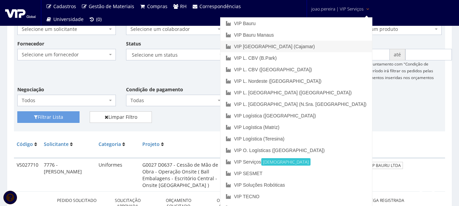
click at [316, 47] on link "VIP [GEOGRAPHIC_DATA] (Cajamar)" at bounding box center [297, 47] width 152 height 12
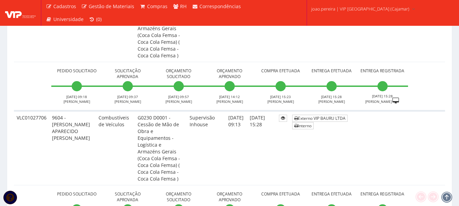
scroll to position [612, 0]
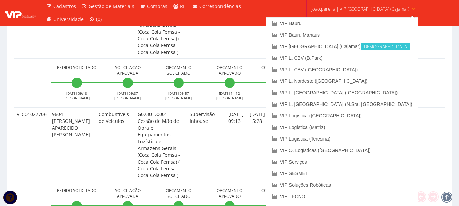
click at [332, 6] on span "joao.pereira | VIP [GEOGRAPHIC_DATA] (Cajamar)" at bounding box center [360, 8] width 98 height 7
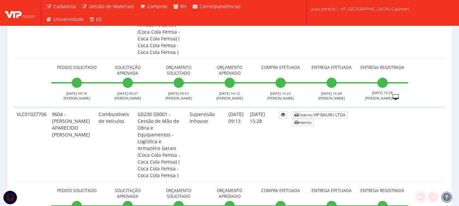
click at [332, 6] on span "joao.pereira | VIP [GEOGRAPHIC_DATA] (Cajamar)" at bounding box center [360, 8] width 98 height 7
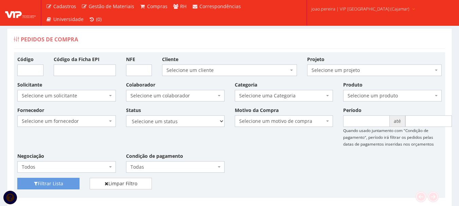
scroll to position [0, 0]
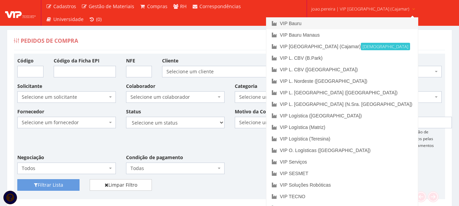
click at [326, 23] on link "VIP Bauru" at bounding box center [343, 24] width 152 height 12
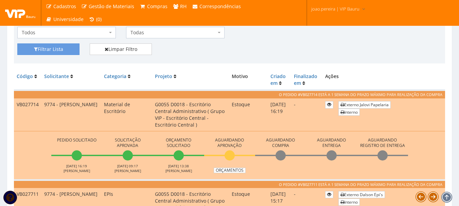
scroll to position [204, 0]
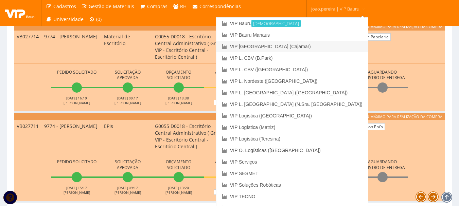
click at [325, 47] on link "VIP [GEOGRAPHIC_DATA] (Cajamar)" at bounding box center [293, 47] width 152 height 12
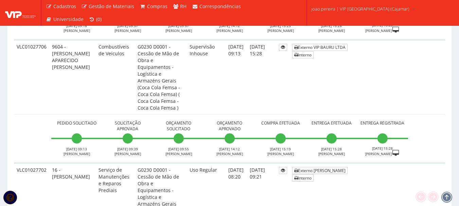
scroll to position [680, 0]
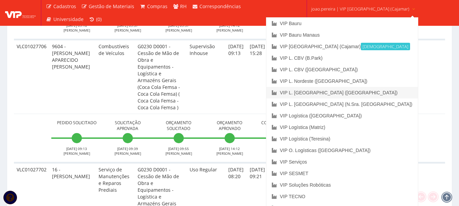
click at [349, 93] on link "VIP L. [GEOGRAPHIC_DATA] ([GEOGRAPHIC_DATA])" at bounding box center [343, 93] width 152 height 12
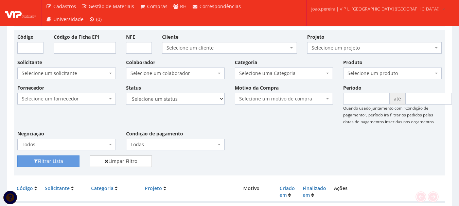
scroll to position [34, 0]
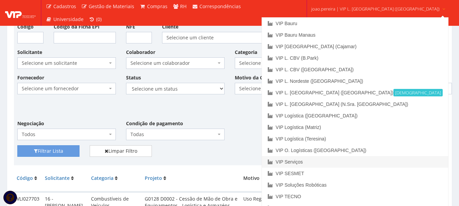
click at [339, 158] on link "VIP Serviços" at bounding box center [355, 162] width 186 height 12
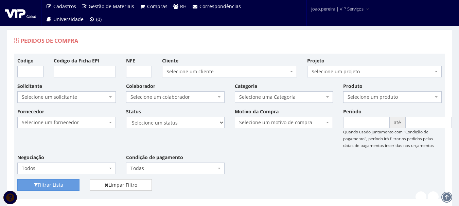
click at [285, 161] on div "Fornecedor Selecione um fornecedor ******** ******** 1000 MARCAS [GEOGRAPHIC_DA…" at bounding box center [229, 143] width 435 height 71
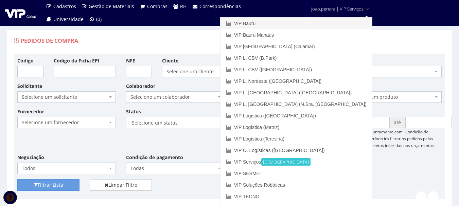
click at [301, 23] on link "VIP Bauru" at bounding box center [297, 24] width 152 height 12
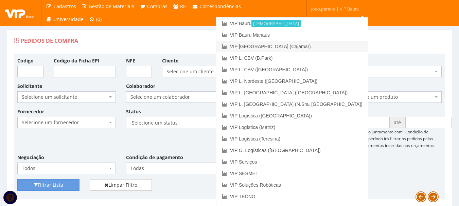
click at [323, 46] on link "VIP [GEOGRAPHIC_DATA] (Cajamar)" at bounding box center [293, 47] width 152 height 12
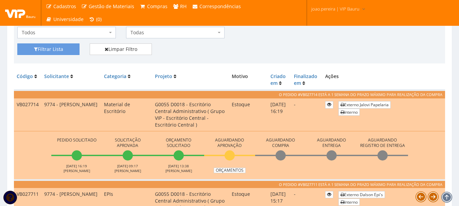
scroll to position [238, 0]
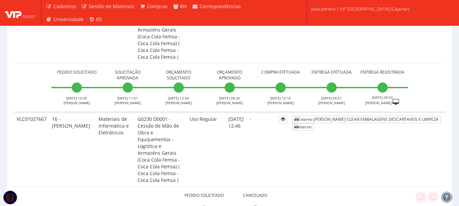
scroll to position [3152, 0]
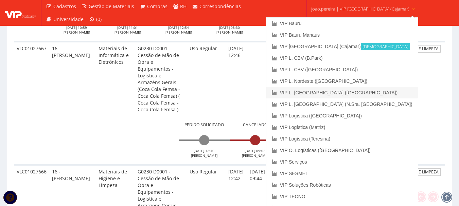
click at [330, 92] on link "VIP L. [GEOGRAPHIC_DATA] ([GEOGRAPHIC_DATA])" at bounding box center [343, 93] width 152 height 12
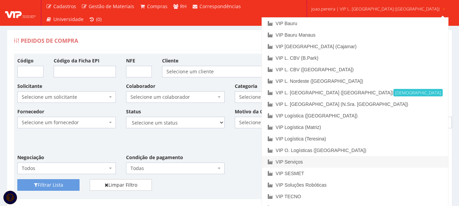
click at [332, 160] on link "VIP Serviços" at bounding box center [355, 162] width 186 height 12
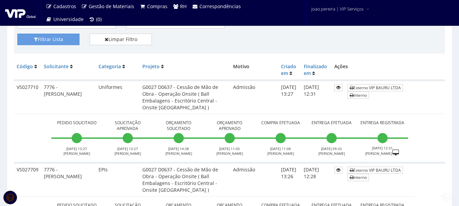
scroll to position [170, 0]
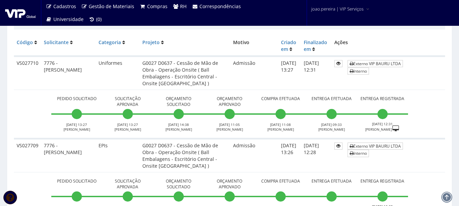
click at [17, 108] on td "Pedido Solicitado 11/09/2025 13:27 RODRIGO MARTINS Solicitação Aprovada 11/09/2…" at bounding box center [229, 114] width 431 height 49
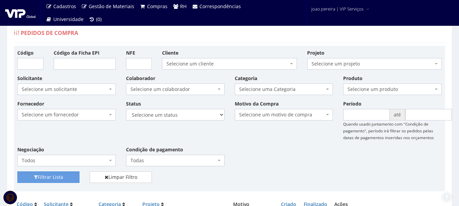
scroll to position [0, 0]
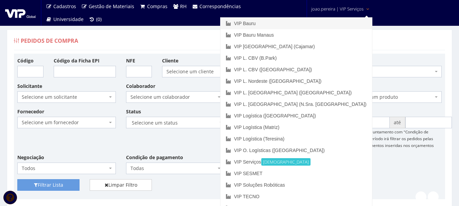
click at [306, 24] on link "VIP Bauru" at bounding box center [297, 24] width 152 height 12
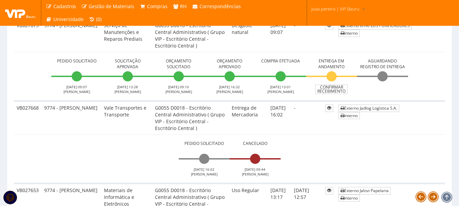
scroll to position [884, 0]
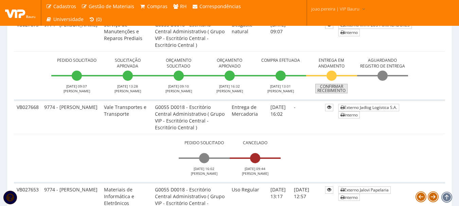
click at [334, 88] on link "Confirmar Recebimento" at bounding box center [331, 89] width 32 height 10
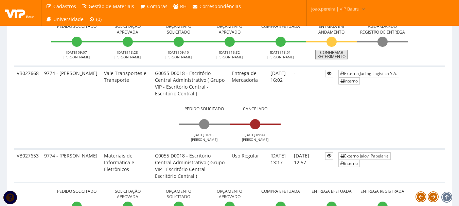
scroll to position [850, 0]
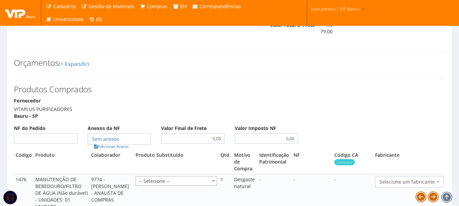
scroll to position [272, 0]
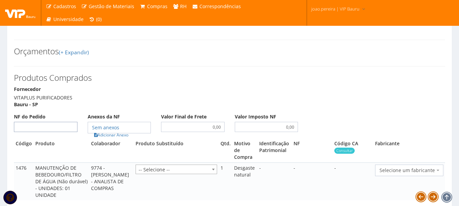
click at [39, 131] on input "NF do Pedido" at bounding box center [46, 127] width 64 height 10
type input "398"
click at [113, 139] on link "Adicionar Anexo" at bounding box center [111, 135] width 38 height 7
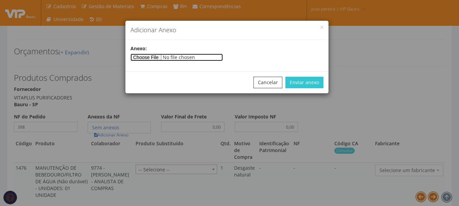
click at [163, 56] on input"] "file" at bounding box center [177, 57] width 92 height 7
type input"] "C:\fakepath\NOTA VIP.pdf"
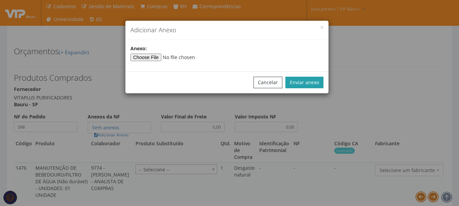
click at [307, 79] on button "Enviar anexo" at bounding box center [305, 83] width 38 height 12
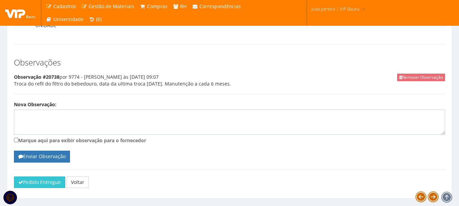
scroll to position [471, 0]
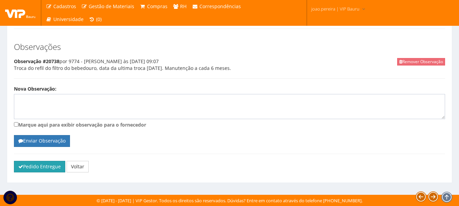
click at [49, 167] on button "Pedido Entregue" at bounding box center [39, 167] width 51 height 12
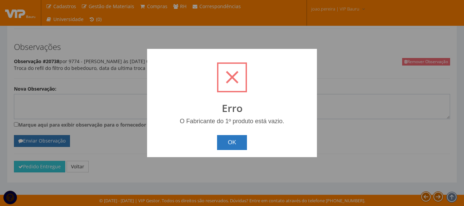
click at [240, 138] on button "OK" at bounding box center [232, 142] width 30 height 15
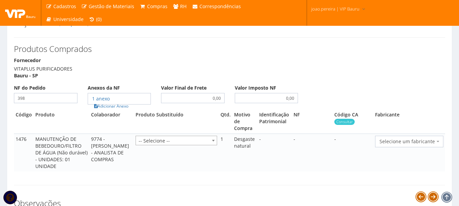
scroll to position [301, 0]
click at [428, 145] on span "Selecione um fabricante" at bounding box center [407, 141] width 55 height 7
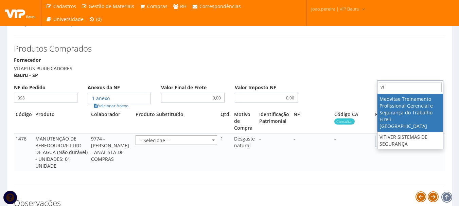
type input "v"
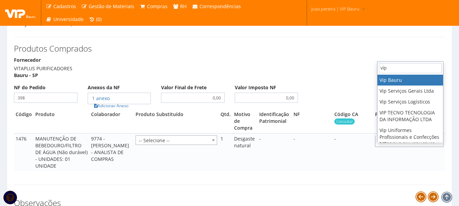
type input "vip"
select select "70"
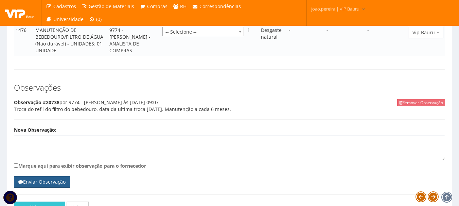
scroll to position [451, 0]
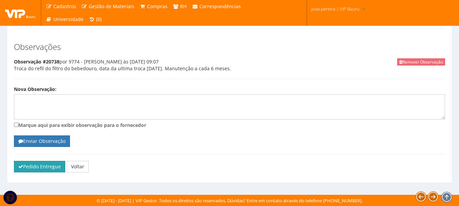
click at [36, 166] on button "Pedido Entregue" at bounding box center [39, 167] width 51 height 12
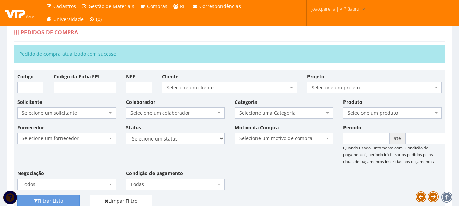
scroll to position [6, 0]
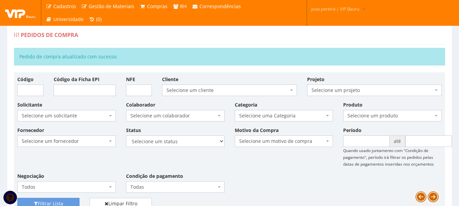
click at [304, 174] on div "Fornecedor Selecione um fornecedor ******** ******** 1000 MARCAS [GEOGRAPHIC_DA…" at bounding box center [229, 162] width 435 height 71
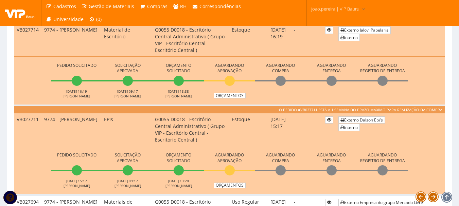
scroll to position [238, 0]
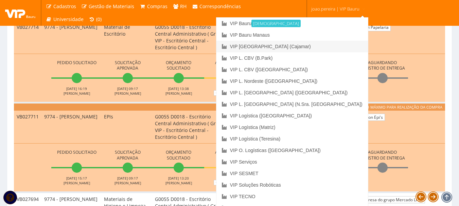
click at [329, 45] on link "VIP [GEOGRAPHIC_DATA] (Cajamar)" at bounding box center [293, 47] width 152 height 12
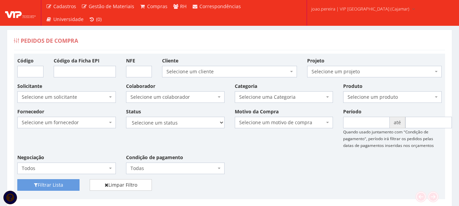
click at [366, 46] on div "Pedidos de Compra" at bounding box center [229, 42] width 431 height 16
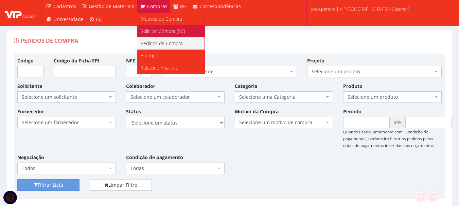
click at [150, 30] on span "Solicitar Compra (SC)" at bounding box center [163, 31] width 45 height 6
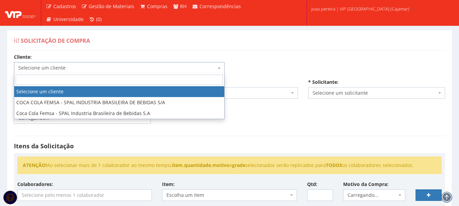
click at [110, 70] on span "Selecione um cliente" at bounding box center [117, 68] width 198 height 7
click at [99, 79] on input "search" at bounding box center [119, 80] width 207 height 10
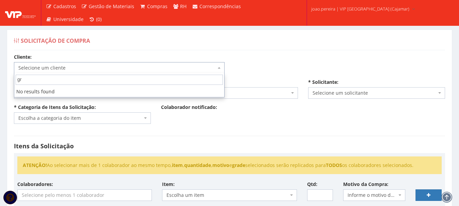
type input "g"
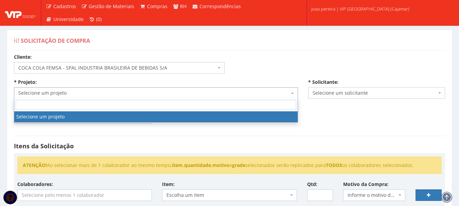
click at [264, 93] on span "Selecione um projeto" at bounding box center [153, 93] width 271 height 7
click at [204, 66] on span "COCA COLA FEMSA - SPAL INDUSTRIA BRASILEIRA DE BEBIDAS S/A" at bounding box center [117, 68] width 198 height 7
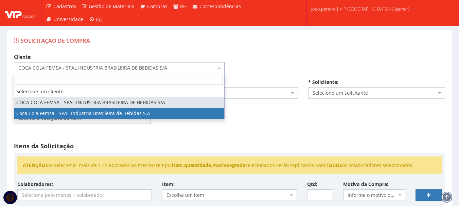
select select "51"
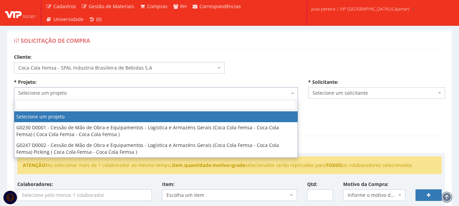
click at [217, 92] on span "Selecione um projeto" at bounding box center [153, 93] width 271 height 7
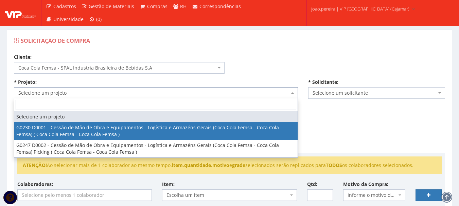
select select "230"
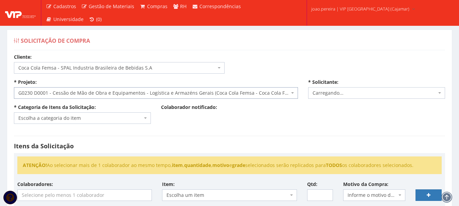
select select "4079"
click at [144, 118] on b at bounding box center [145, 118] width 3 height 1
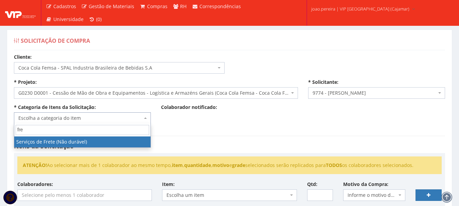
type input "fre"
select select "50"
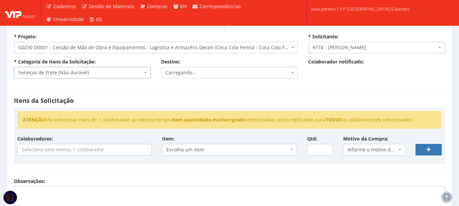
scroll to position [68, 0]
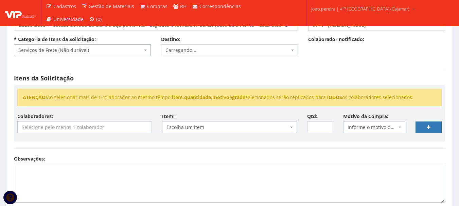
click at [109, 126] on input "search" at bounding box center [85, 127] width 134 height 11
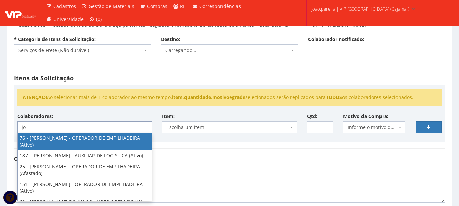
type input "j"
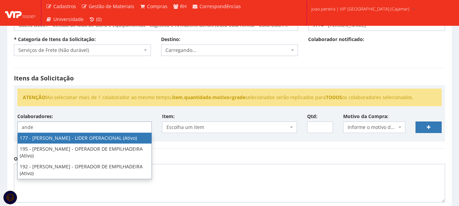
type input "ander"
drag, startPoint x: 75, startPoint y: 126, endPoint x: 0, endPoint y: 117, distance: 75.8
click at [0, 117] on div "Solicitação de Compra Cliente: Selecione um cliente COCA COLA FEMSA - SPAL INDU…" at bounding box center [229, 127] width 459 height 357
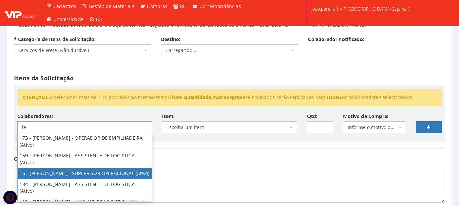
type input "fe"
select select "2809"
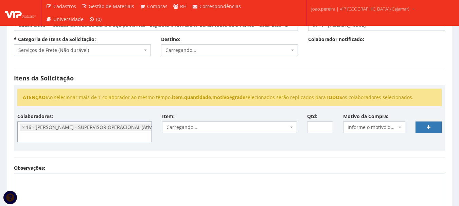
scroll to position [136, 0]
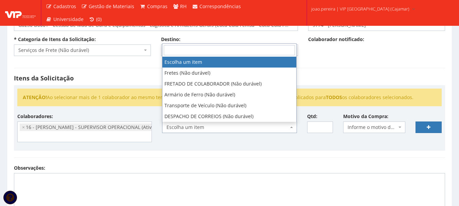
click at [274, 127] on span "Escolha um item" at bounding box center [228, 127] width 122 height 7
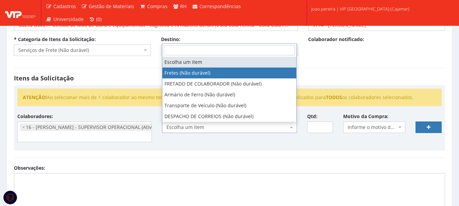
select select "586"
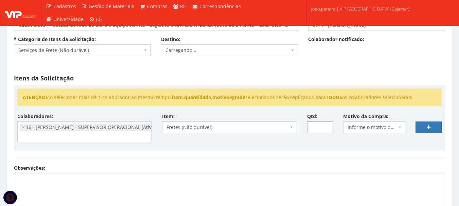
click at [317, 128] on input "Qtd:" at bounding box center [320, 128] width 26 height 12
type input "1"
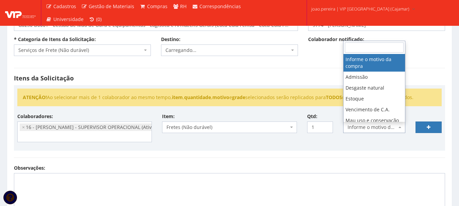
click at [401, 125] on span at bounding box center [400, 128] width 1 height 12
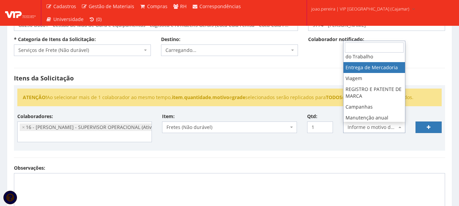
scroll to position [574, 0]
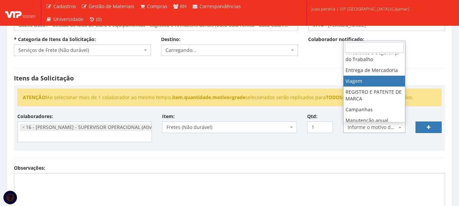
select select "42"
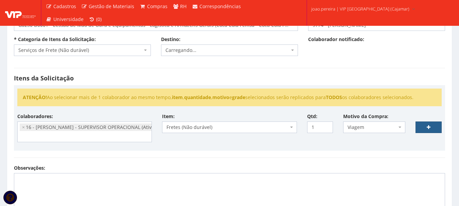
click at [438, 126] on link at bounding box center [429, 128] width 26 height 12
select select
type input "0"
select select
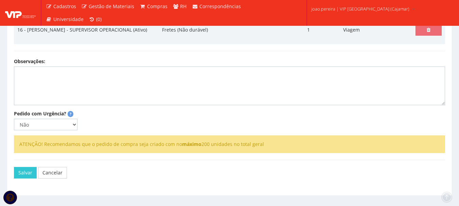
scroll to position [204, 0]
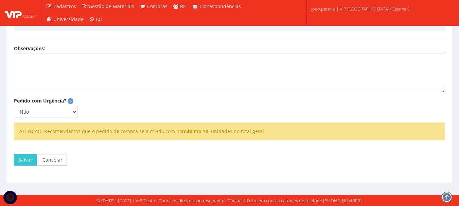
click at [84, 75] on textarea "Observações:" at bounding box center [229, 73] width 431 height 39
click at [185, 67] on textarea "Frete para transportar itens da operação que se encerou em CABREUVA" at bounding box center [229, 73] width 431 height 39
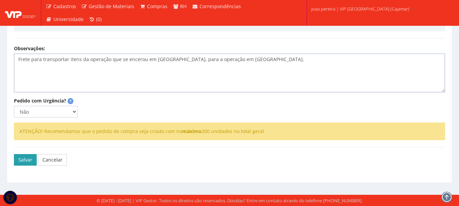
type textarea "Frete para transportar itens da operação que se encerou em CABREUVA, para a ope…"
click at [22, 166] on button "Salvar" at bounding box center [25, 160] width 23 height 12
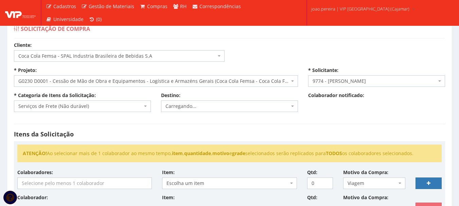
scroll to position [0, 0]
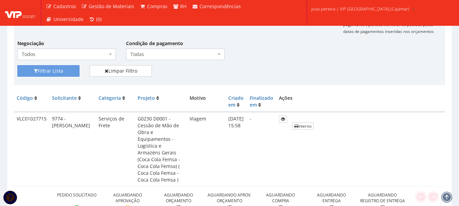
scroll to position [136, 0]
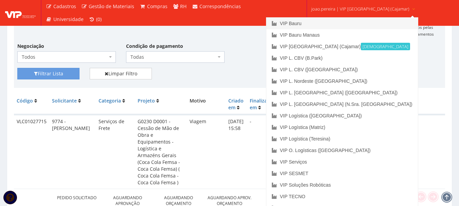
click at [331, 25] on link "VIP Bauru" at bounding box center [343, 24] width 152 height 12
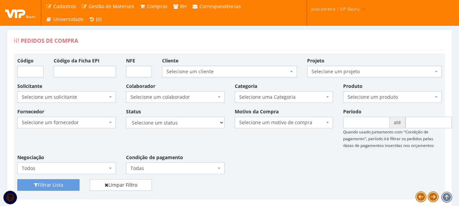
click at [279, 164] on div "Fornecedor Selecione um fornecedor ******** ******** 1000 MARCAS BRASIL 12.203.…" at bounding box center [229, 143] width 435 height 71
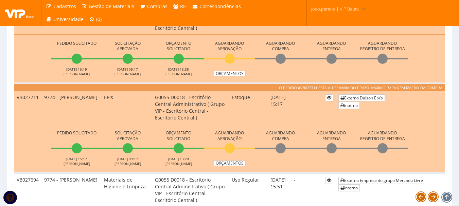
scroll to position [204, 0]
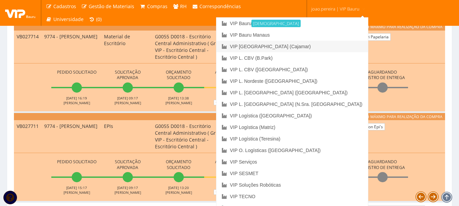
click at [326, 47] on link "VIP [GEOGRAPHIC_DATA] (Cajamar)" at bounding box center [293, 47] width 152 height 12
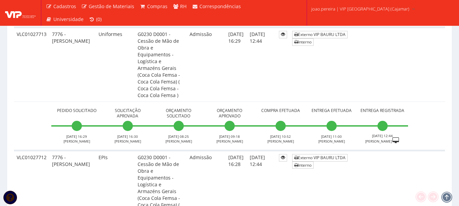
scroll to position [340, 0]
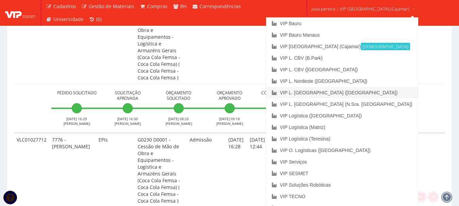
click at [359, 95] on link "VIP L. [GEOGRAPHIC_DATA] ([GEOGRAPHIC_DATA])" at bounding box center [343, 93] width 152 height 12
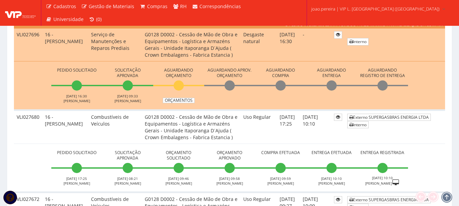
scroll to position [272, 0]
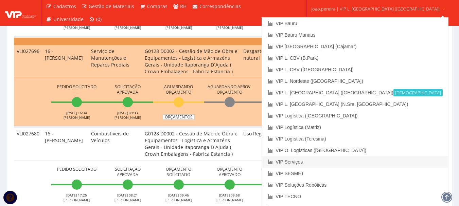
click at [329, 165] on link "VIP Serviços" at bounding box center [355, 162] width 186 height 12
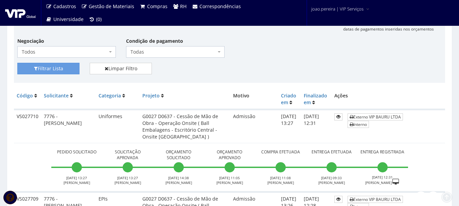
scroll to position [136, 0]
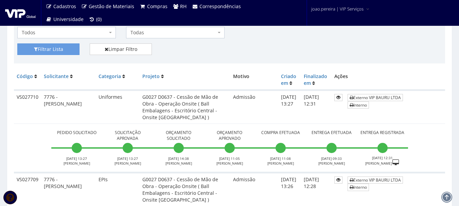
drag, startPoint x: 396, startPoint y: 47, endPoint x: 369, endPoint y: 40, distance: 27.9
click at [396, 47] on div "Filtrar Lista Limpar Filtro" at bounding box center [229, 52] width 435 height 17
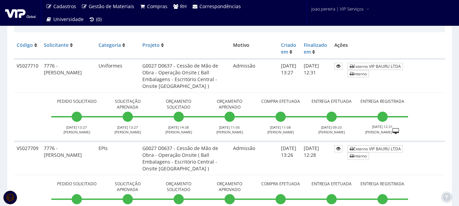
scroll to position [170, 0]
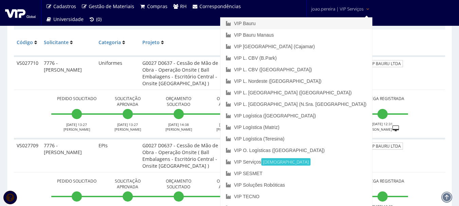
click at [305, 20] on link "VIP Bauru" at bounding box center [297, 24] width 152 height 12
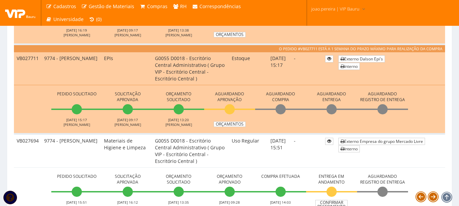
scroll to position [238, 0]
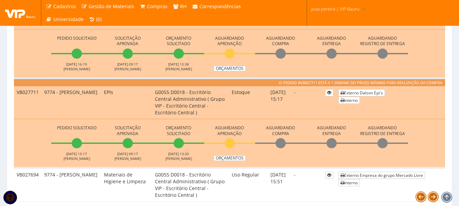
click at [370, 119] on td "Pedido Solicitado [DATE] 15:17 [PERSON_NAME] Solicitação Aprovada [DATE] 09:17 …" at bounding box center [229, 143] width 431 height 49
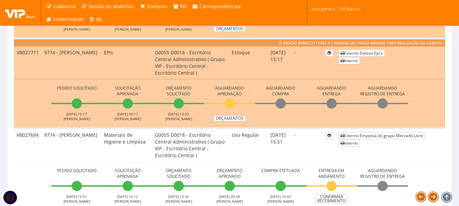
scroll to position [272, 0]
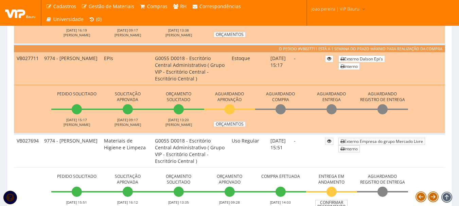
click at [448, 195] on icon at bounding box center [447, 198] width 10 height 10
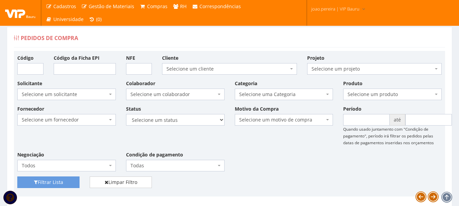
scroll to position [0, 0]
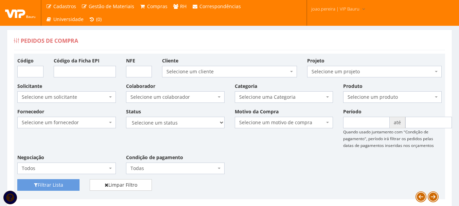
click at [263, 150] on div "Fornecedor Selecione um fornecedor ******** ******** 1000 MARCAS BRASIL 12.203.…" at bounding box center [229, 143] width 435 height 71
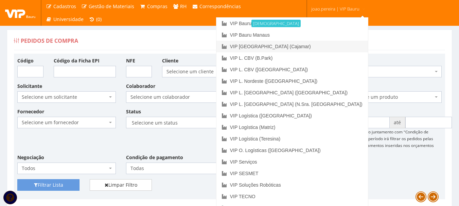
click at [315, 44] on link "VIP [GEOGRAPHIC_DATA] (Cajamar)" at bounding box center [293, 47] width 152 height 12
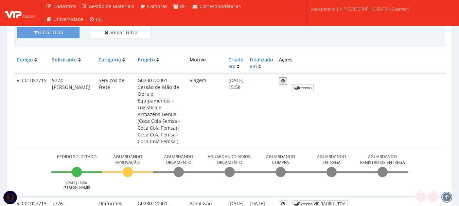
scroll to position [185, 0]
